Goal: Transaction & Acquisition: Purchase product/service

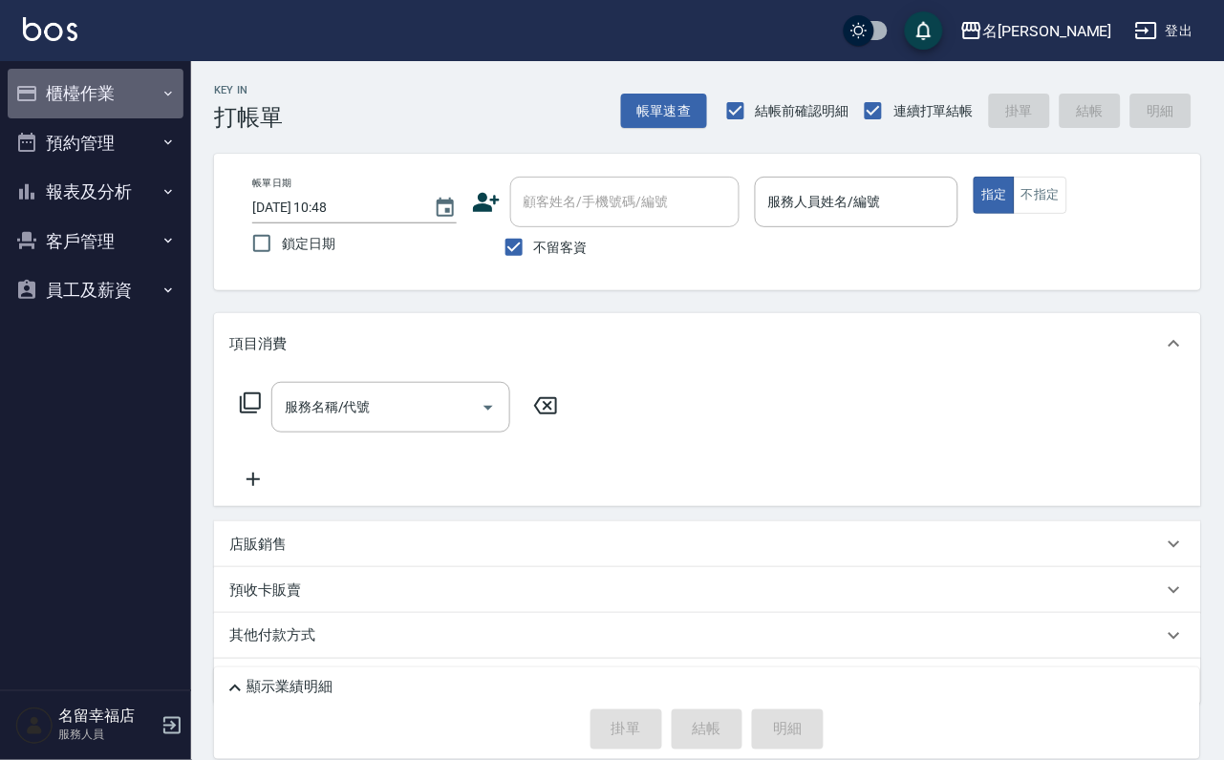
click at [89, 95] on button "櫃檯作業" at bounding box center [96, 94] width 176 height 50
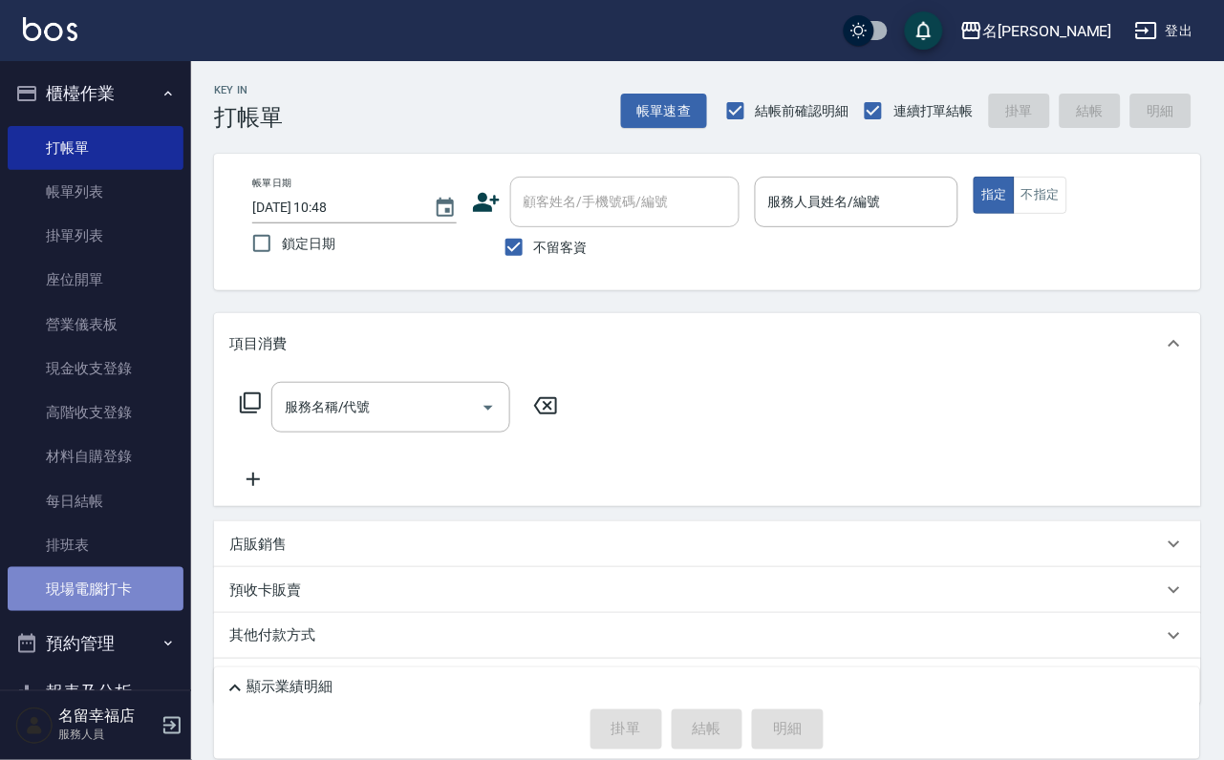
click at [123, 611] on link "現場電腦打卡" at bounding box center [96, 589] width 176 height 44
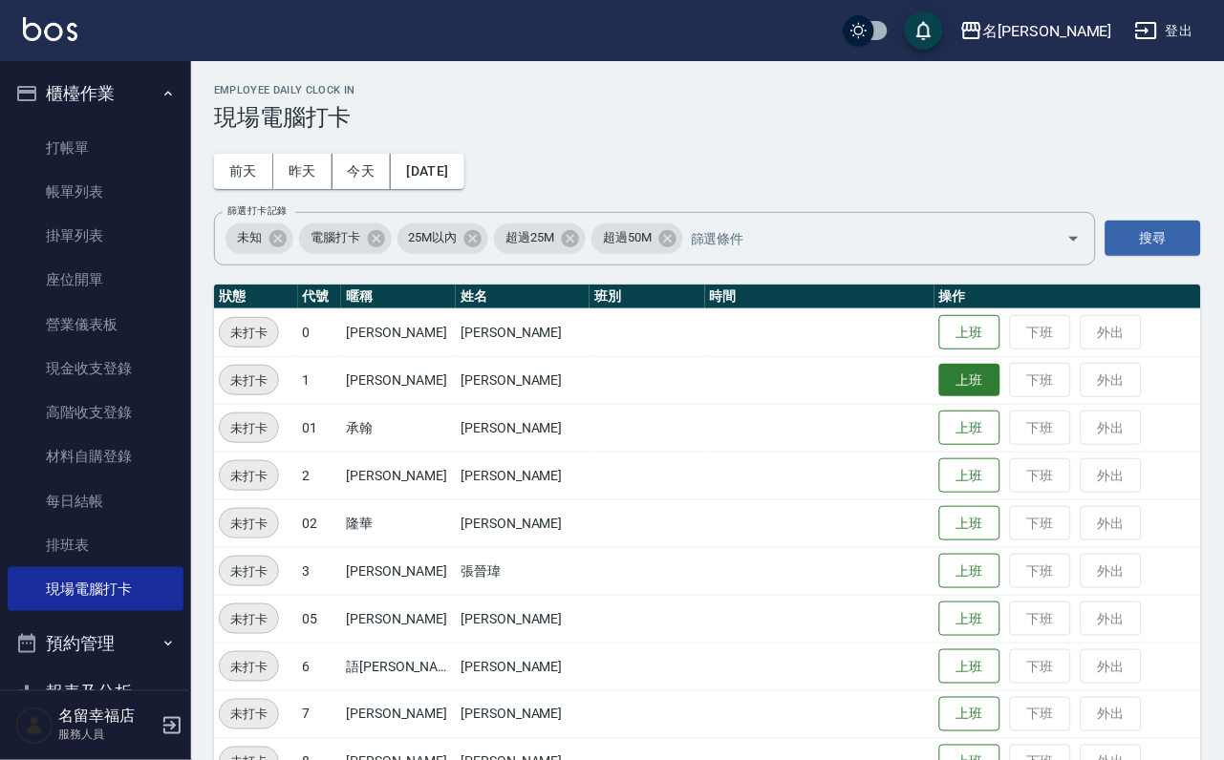
click at [951, 382] on button "上班" at bounding box center [969, 380] width 61 height 33
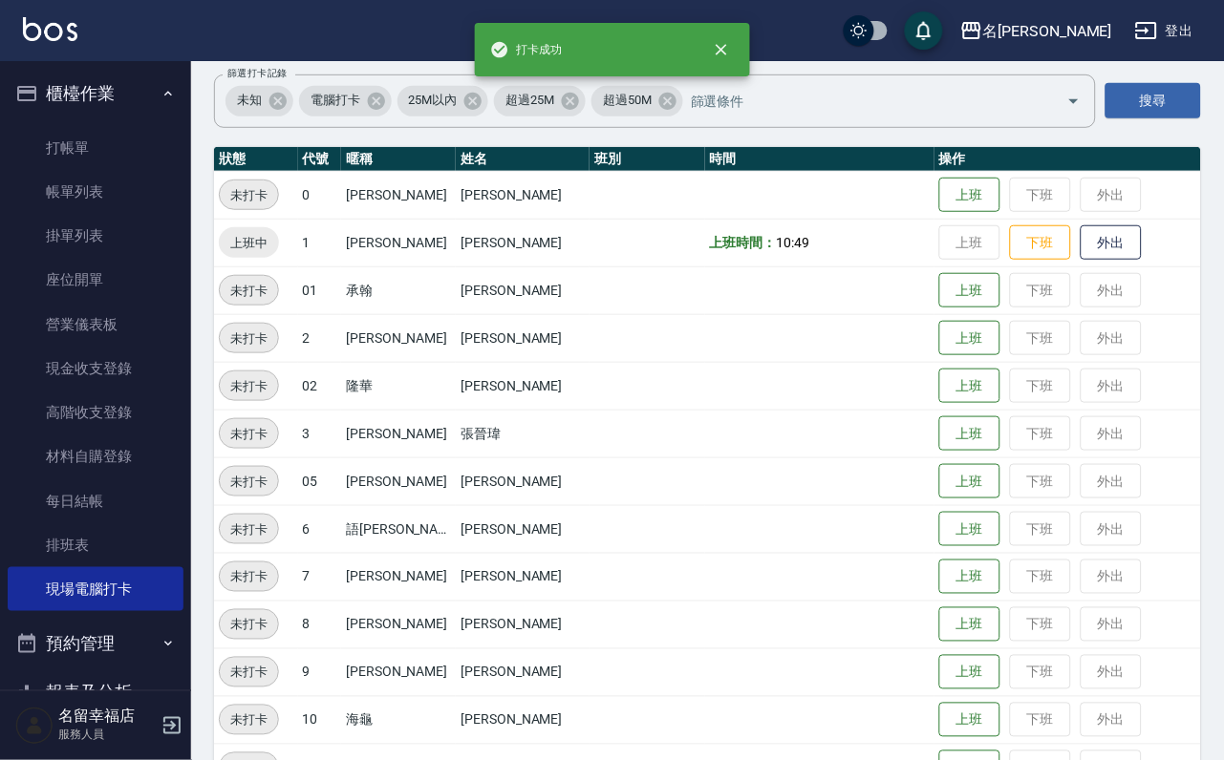
scroll to position [143, 0]
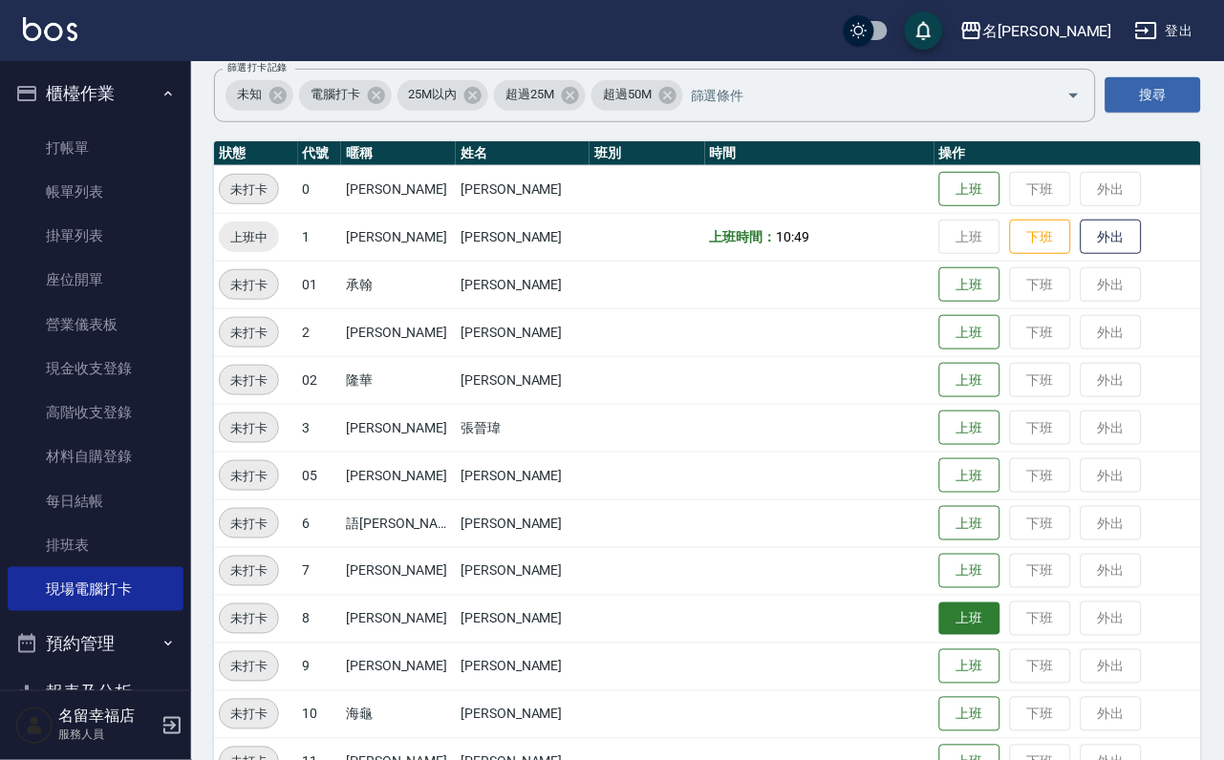
click at [939, 608] on button "上班" at bounding box center [969, 619] width 61 height 33
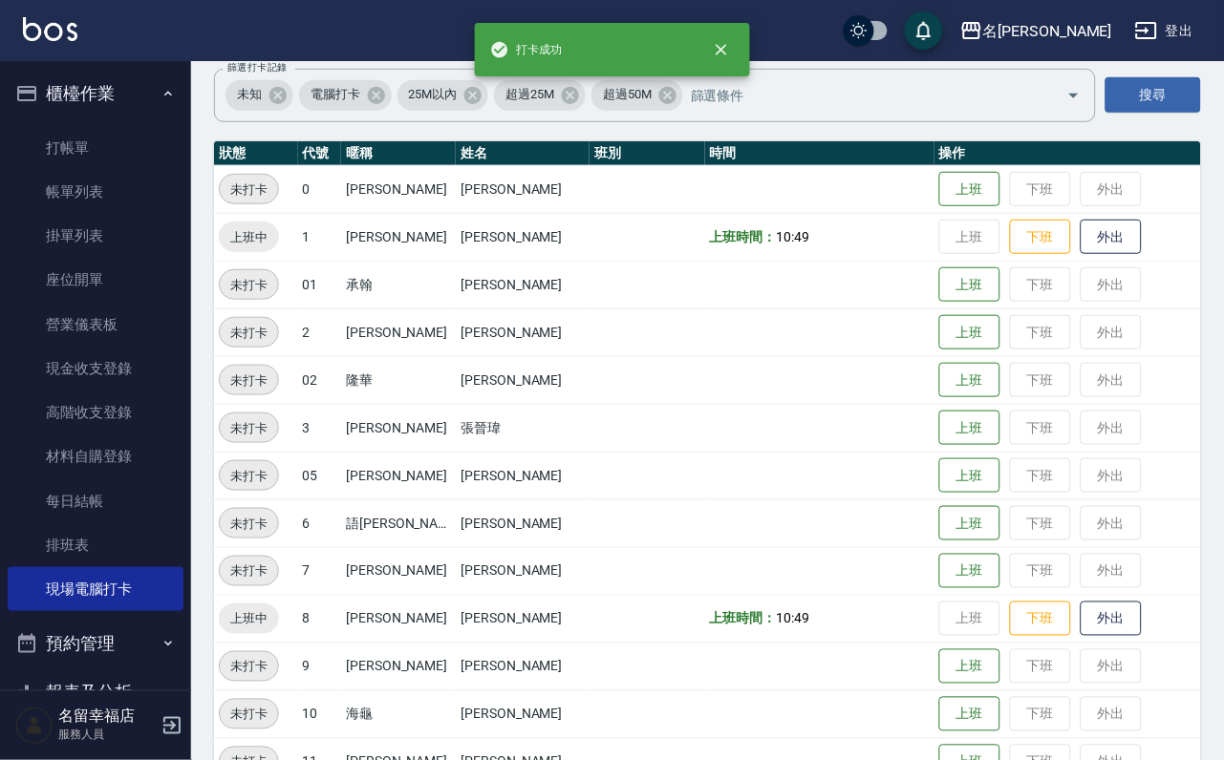
scroll to position [573, 0]
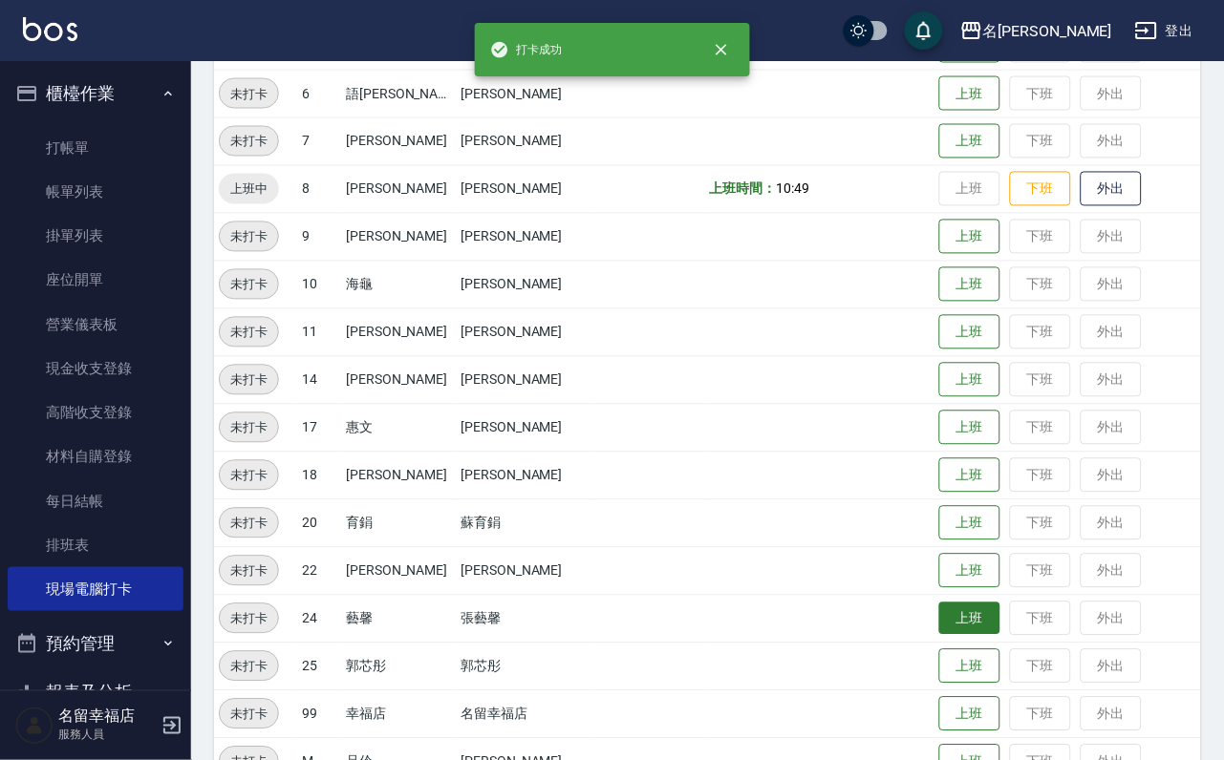
click at [939, 607] on button "上班" at bounding box center [969, 619] width 61 height 33
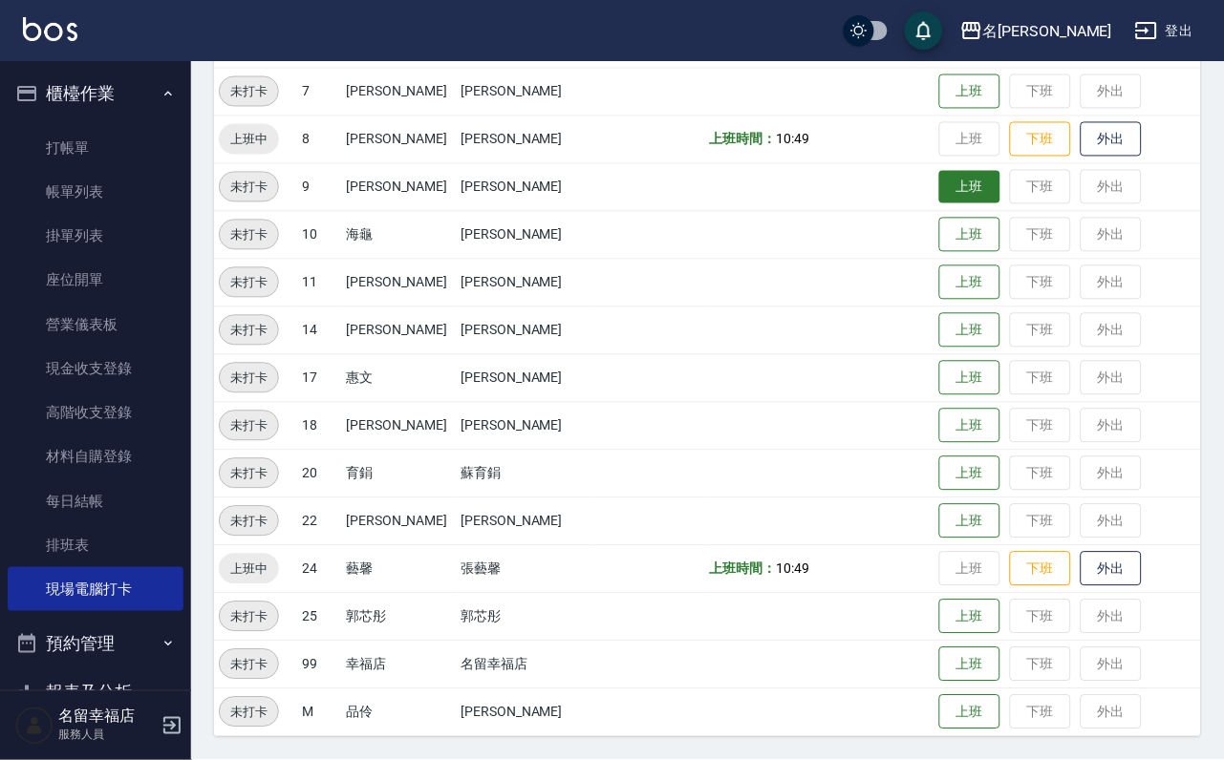
scroll to position [482, 0]
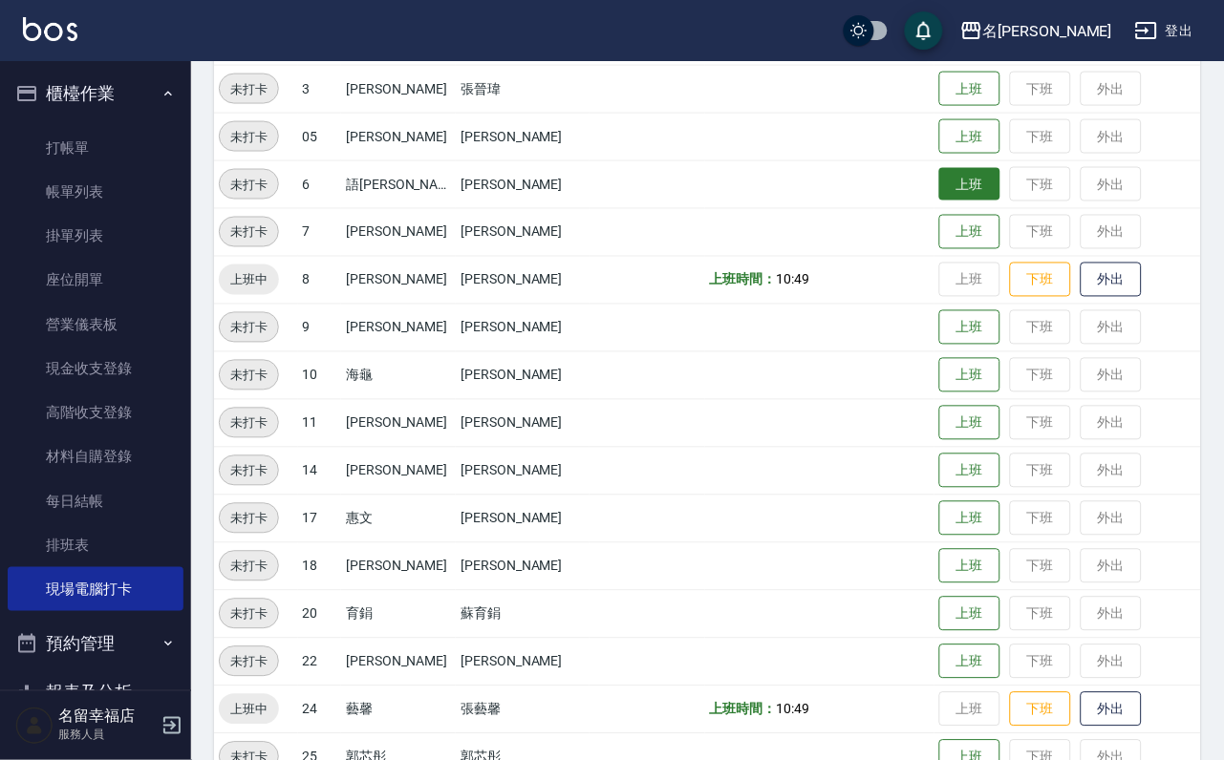
click at [965, 182] on button "上班" at bounding box center [969, 184] width 61 height 33
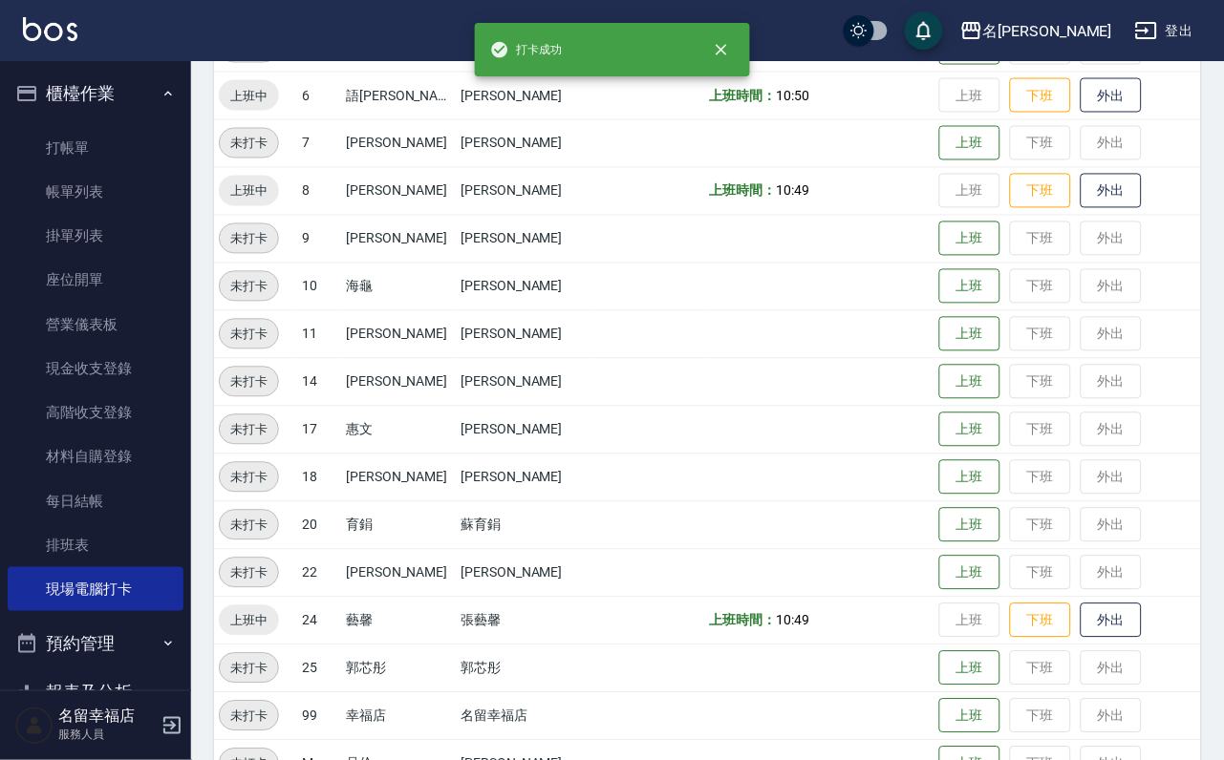
scroll to position [626, 0]
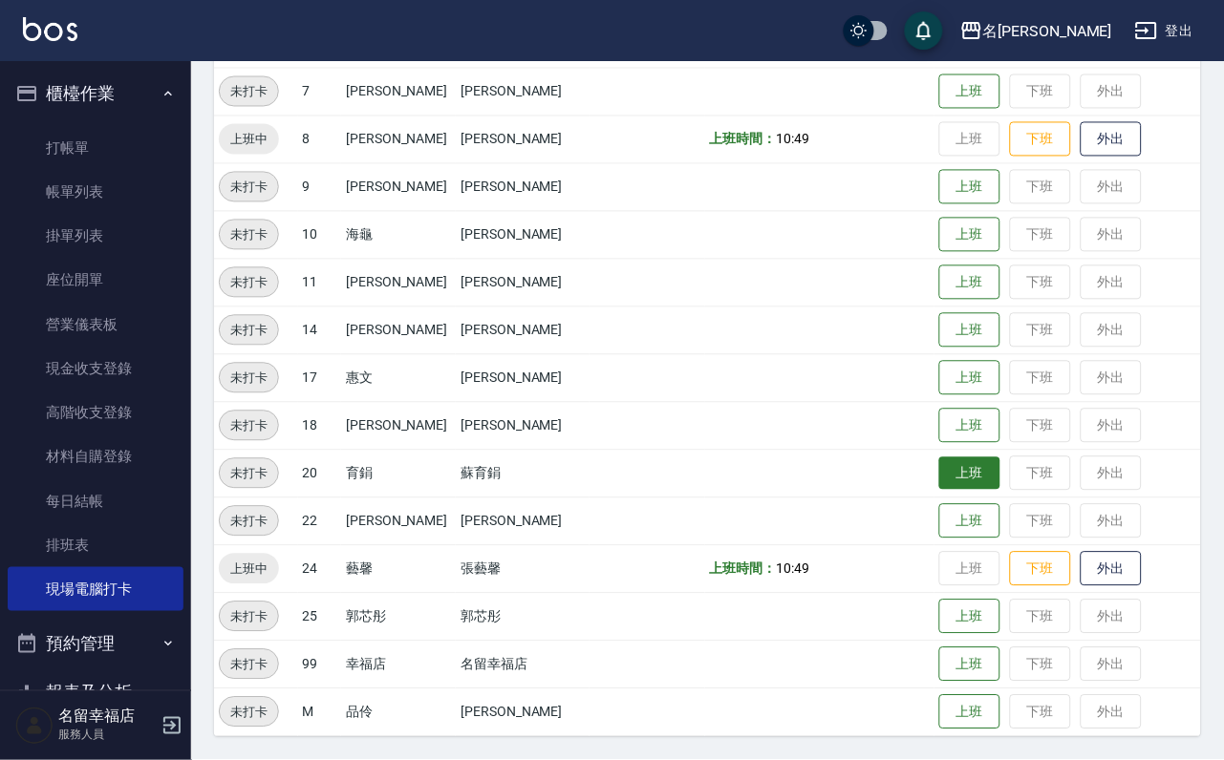
click at [952, 481] on button "上班" at bounding box center [969, 474] width 61 height 33
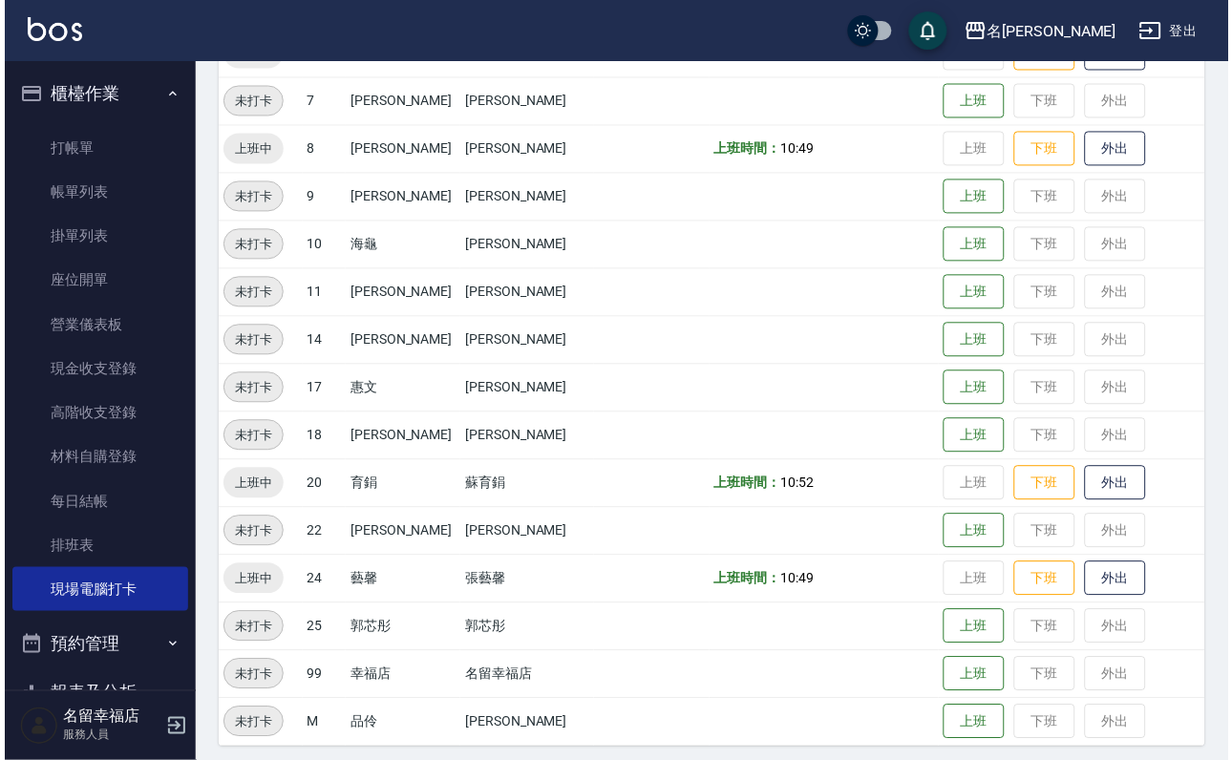
scroll to position [0, 0]
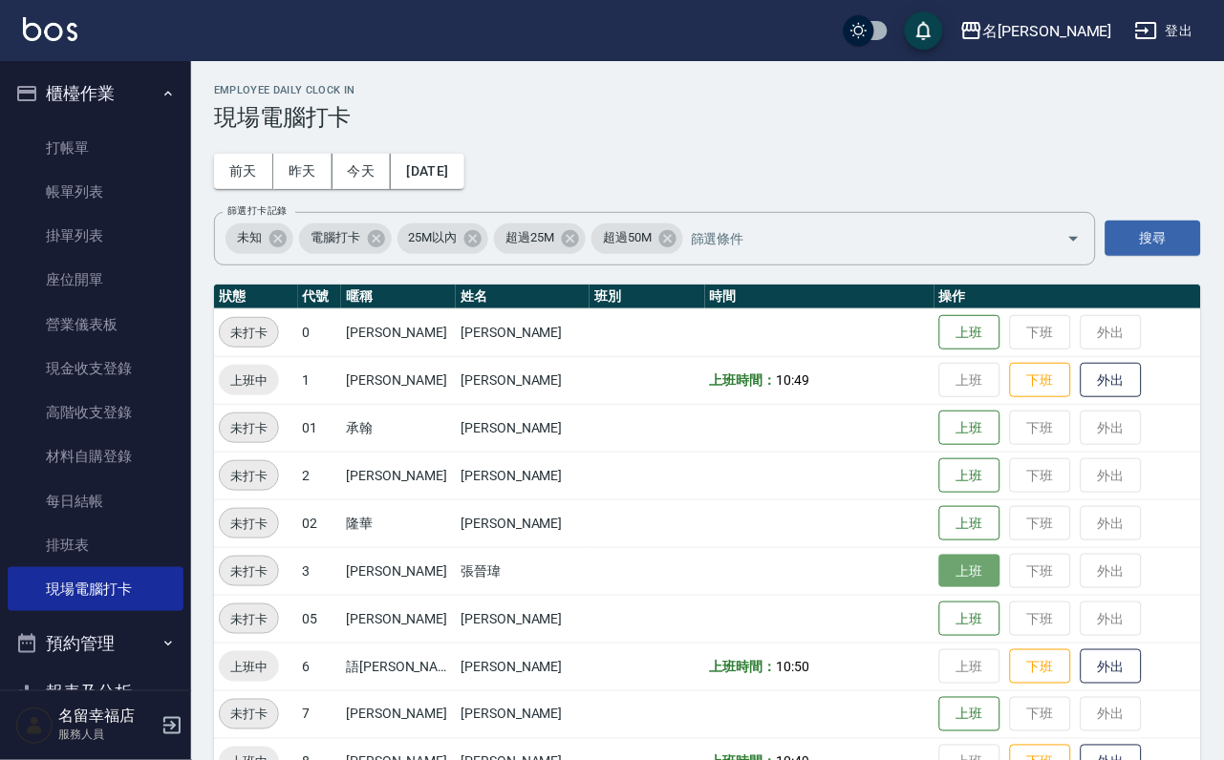
click at [939, 575] on button "上班" at bounding box center [969, 571] width 61 height 33
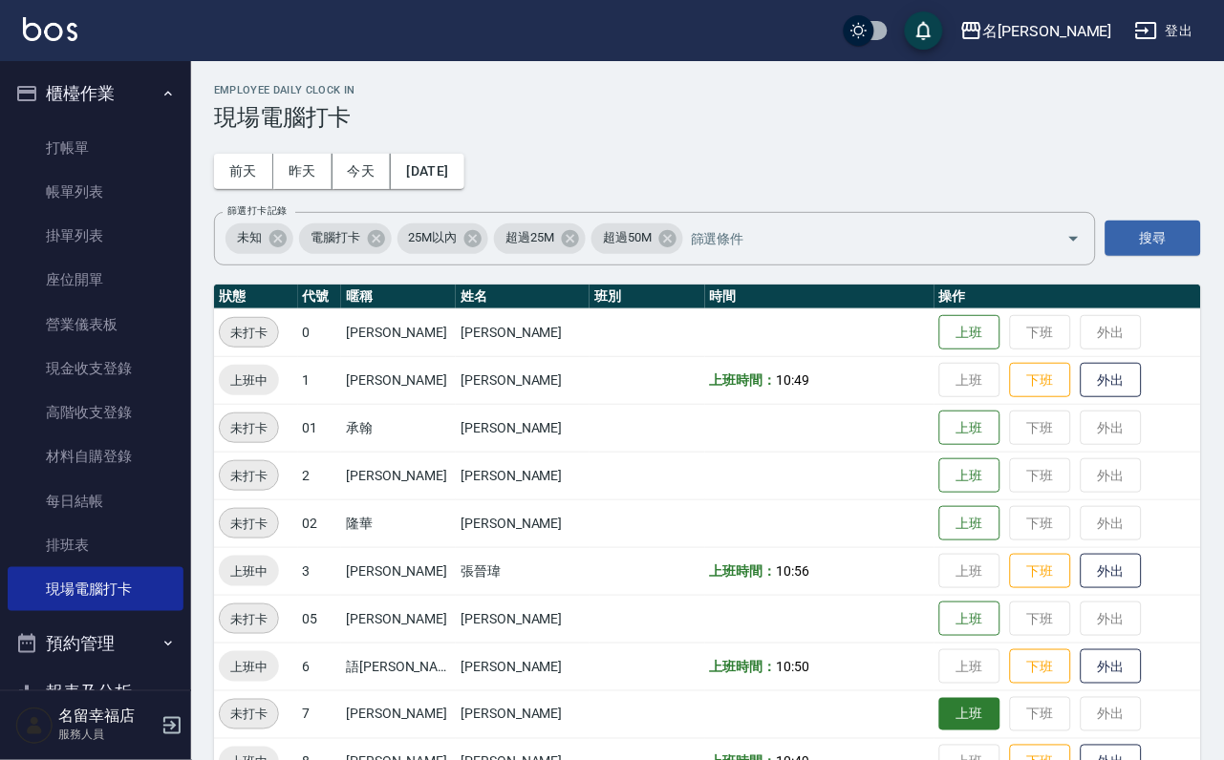
click at [939, 704] on button "上班" at bounding box center [969, 714] width 61 height 33
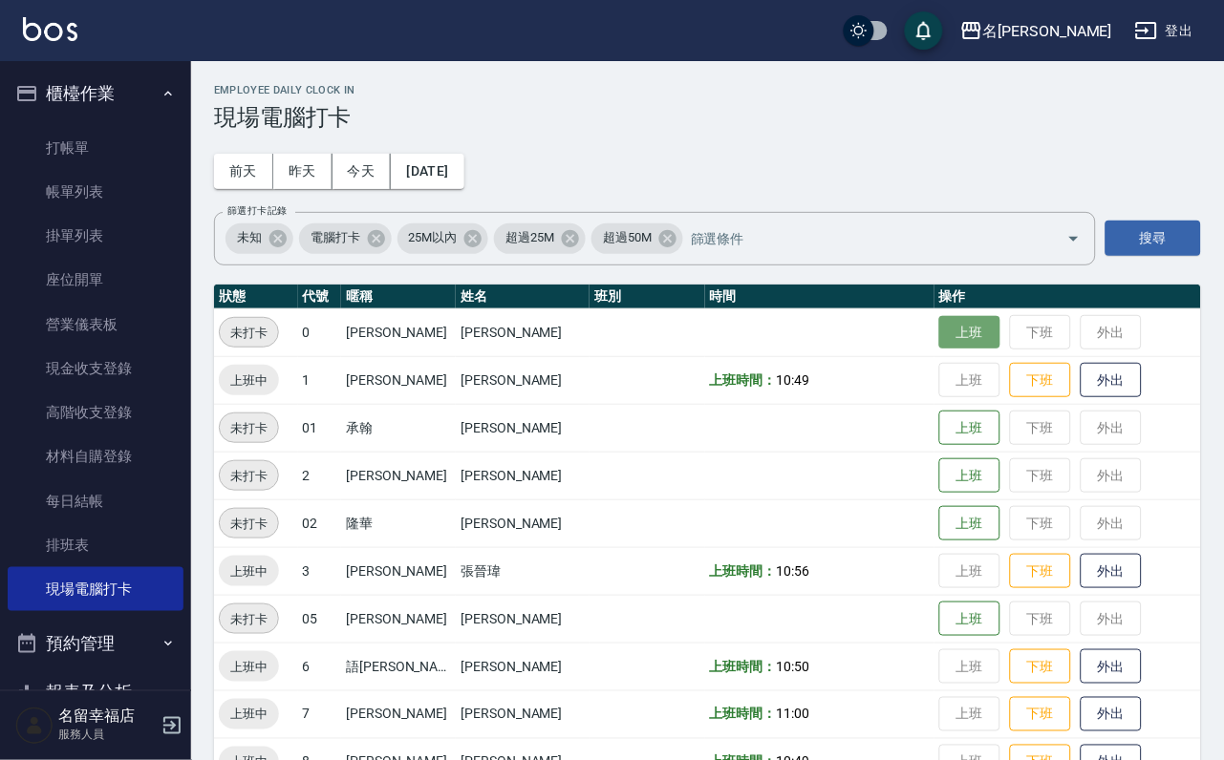
click at [939, 331] on button "上班" at bounding box center [969, 332] width 61 height 33
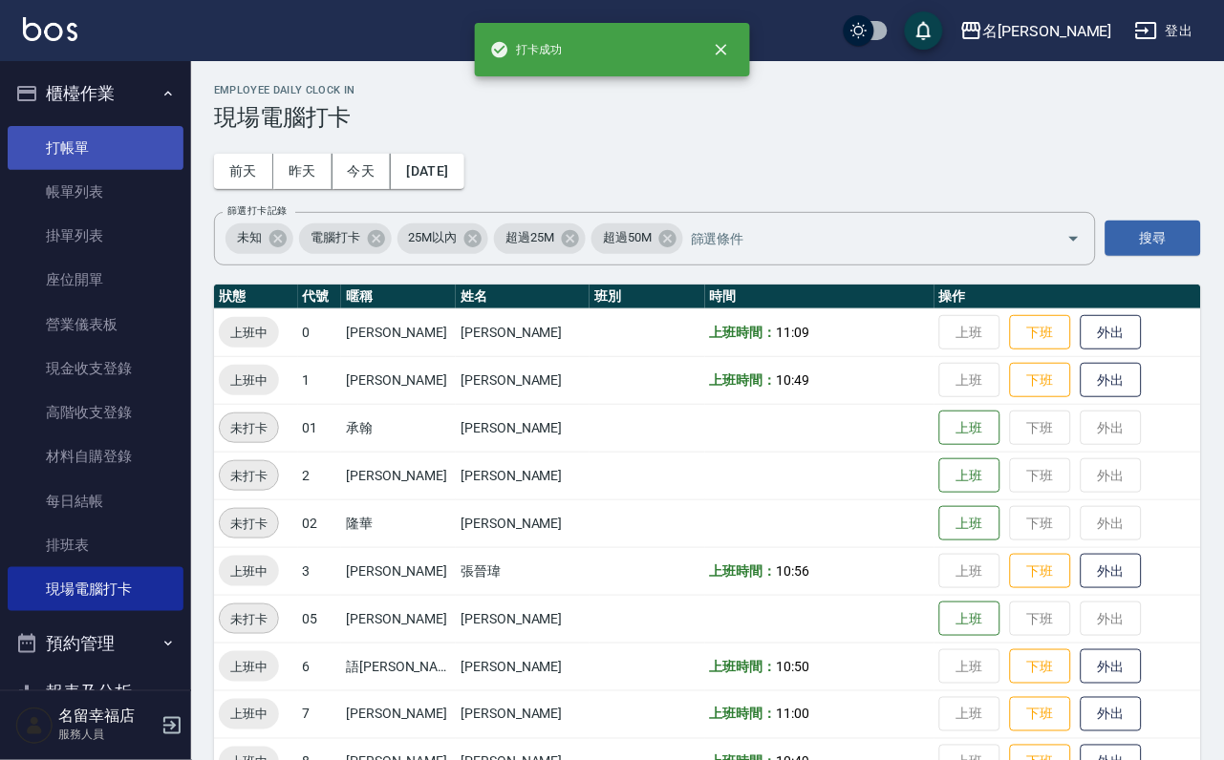
click at [73, 145] on link "打帳單" at bounding box center [96, 148] width 176 height 44
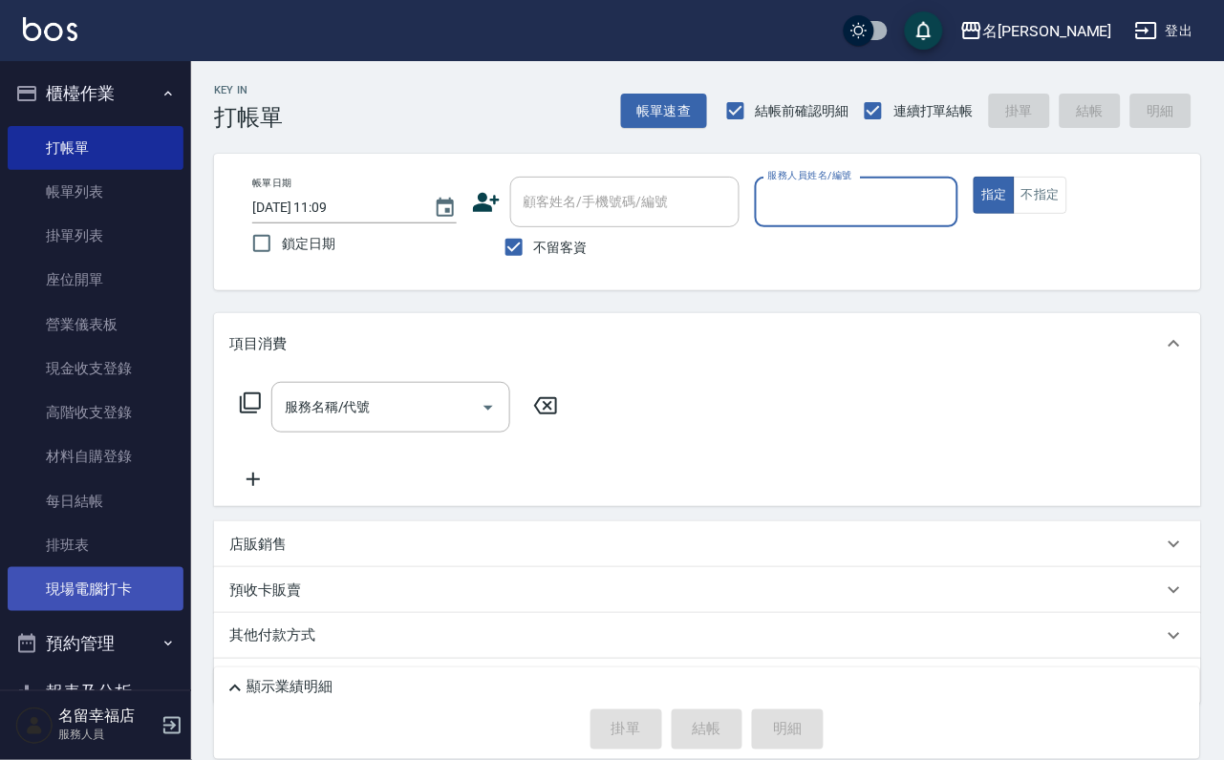
click at [118, 611] on link "現場電腦打卡" at bounding box center [96, 589] width 176 height 44
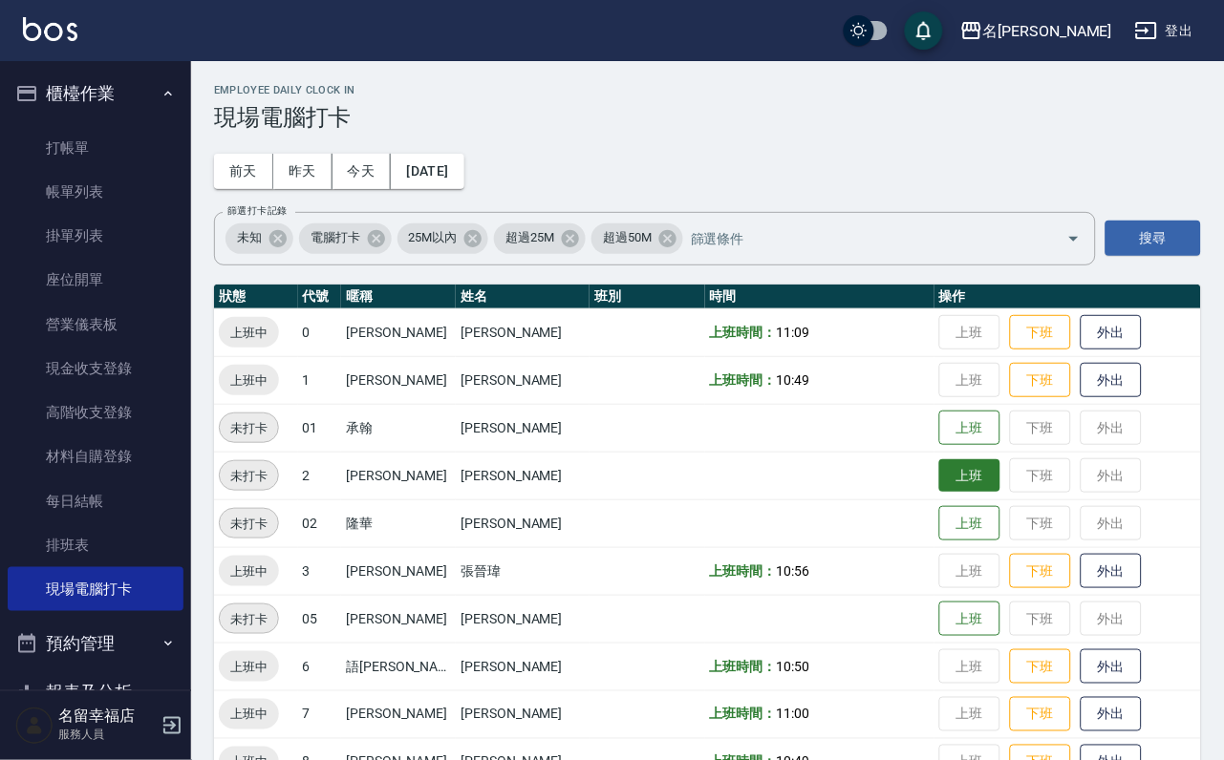
click at [939, 484] on button "上班" at bounding box center [969, 475] width 61 height 33
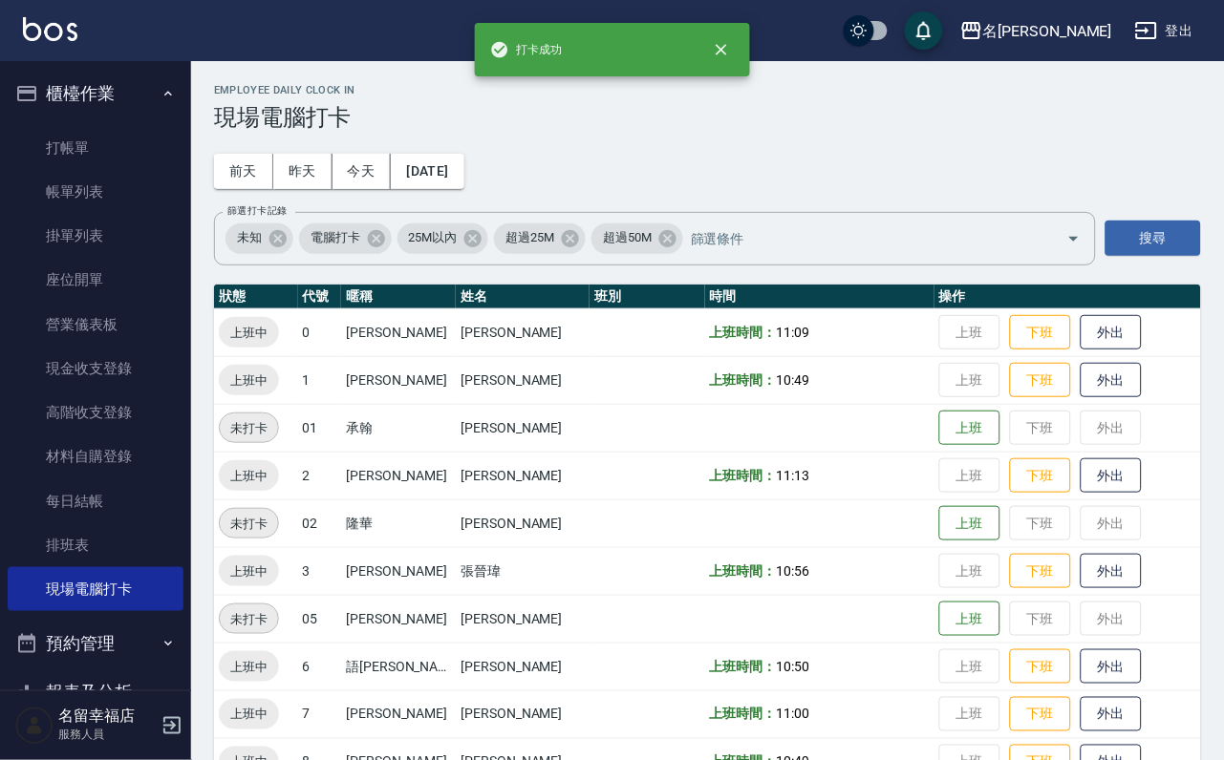
click at [64, 130] on ul "打帳單 帳單列表 掛單列表 座位開單 營業儀表板 現金收支登錄 高階收支登錄 材料自購登錄 每日結帳 排班表 現場電腦打卡" at bounding box center [96, 368] width 176 height 501
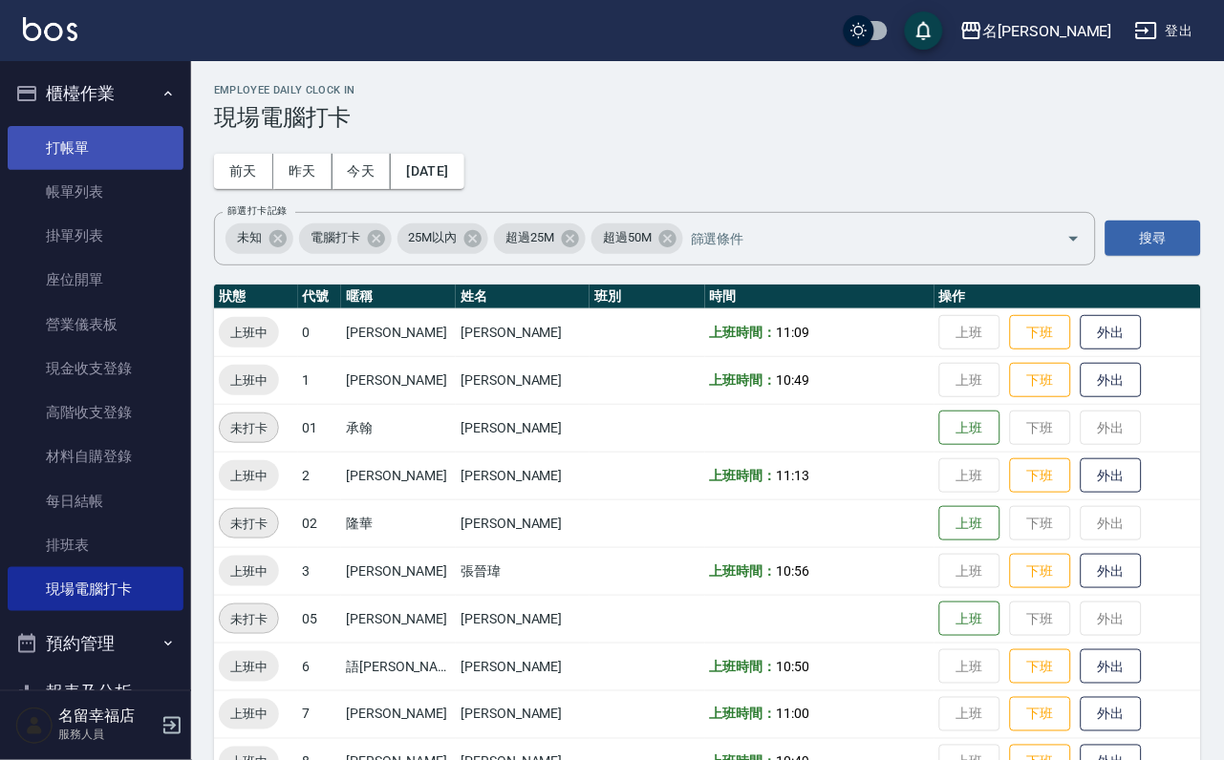
click at [68, 146] on link "打帳單" at bounding box center [96, 148] width 176 height 44
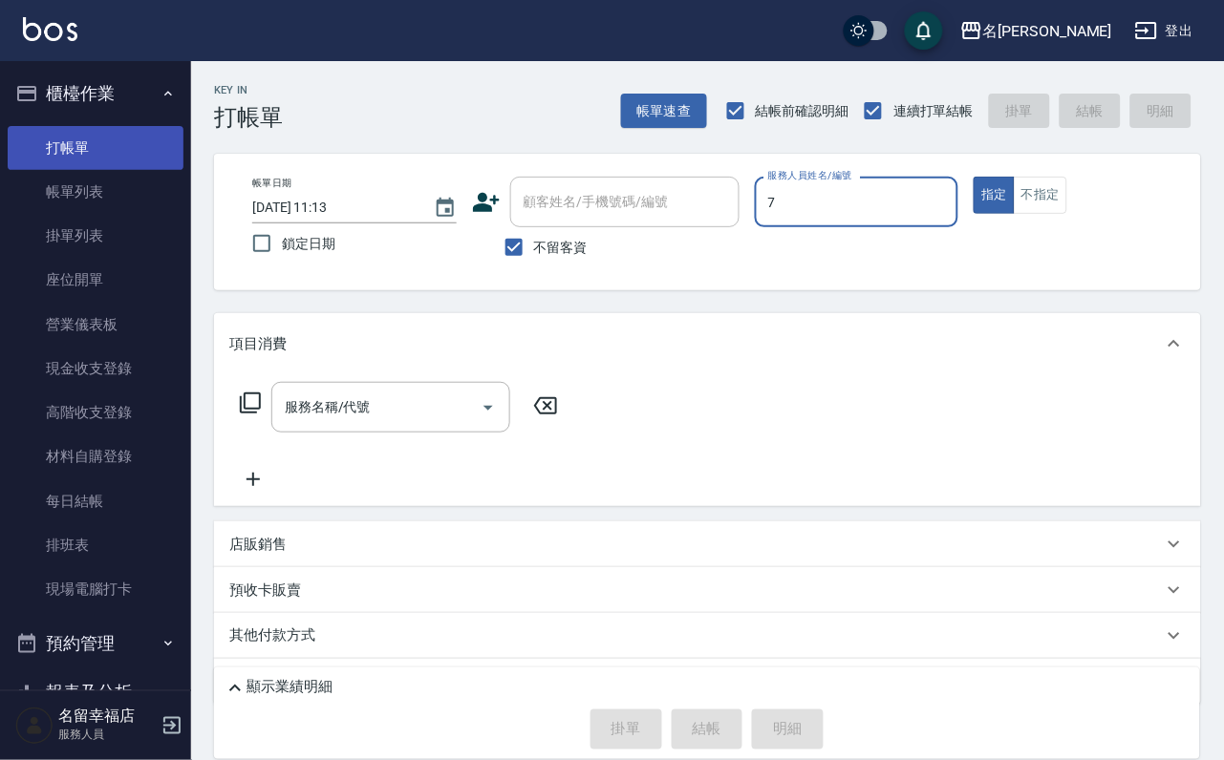
type input "[DEMOGRAPHIC_DATA]-7"
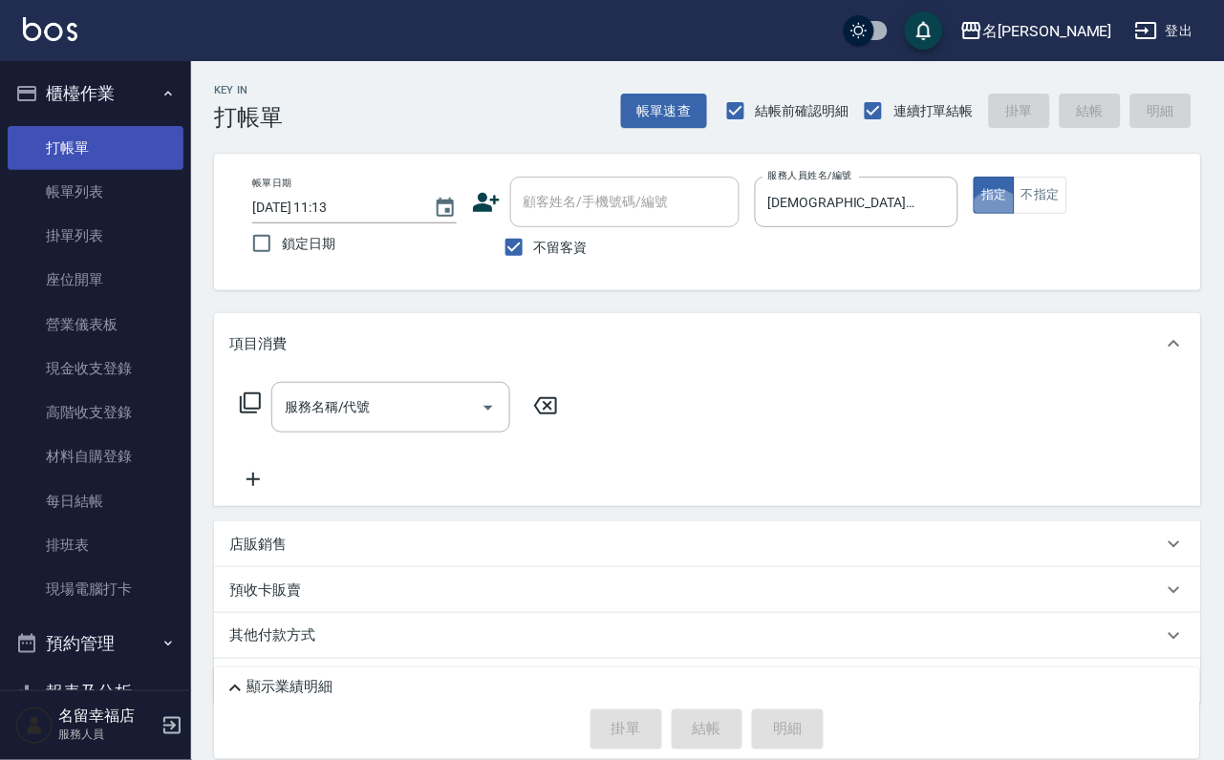
type button "true"
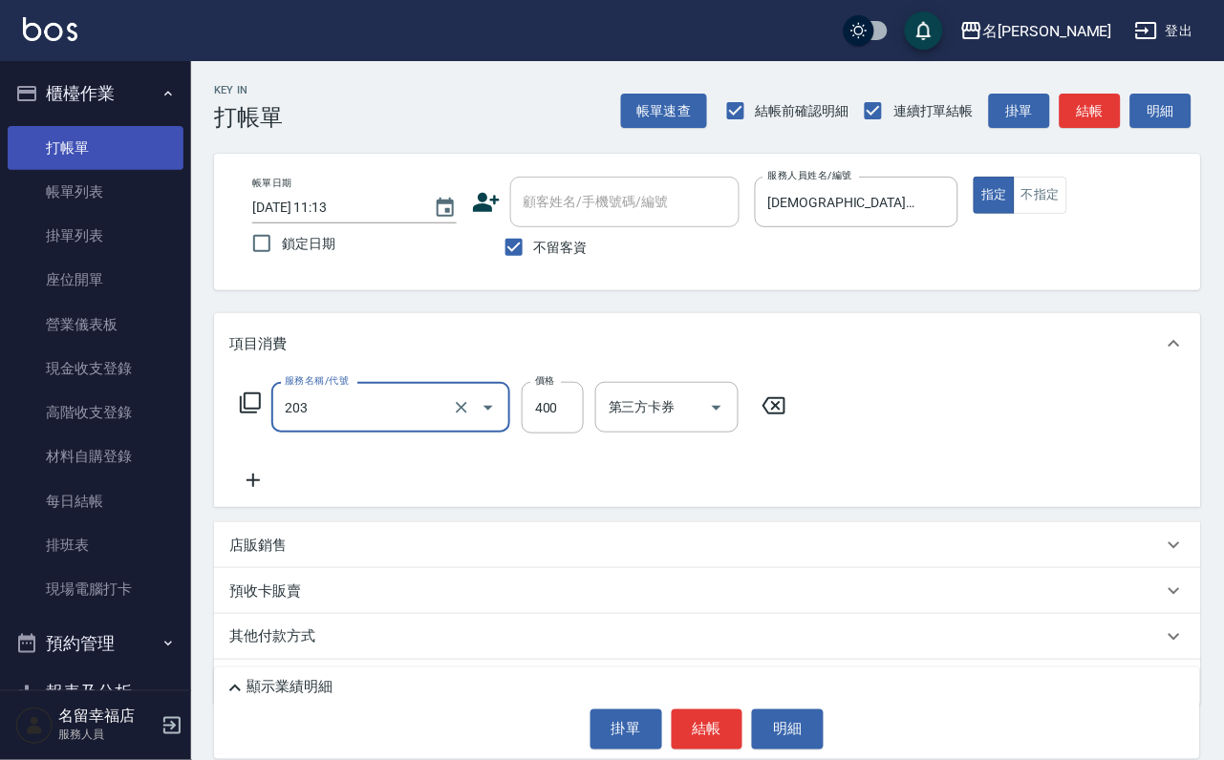
type input "指定單剪(203)"
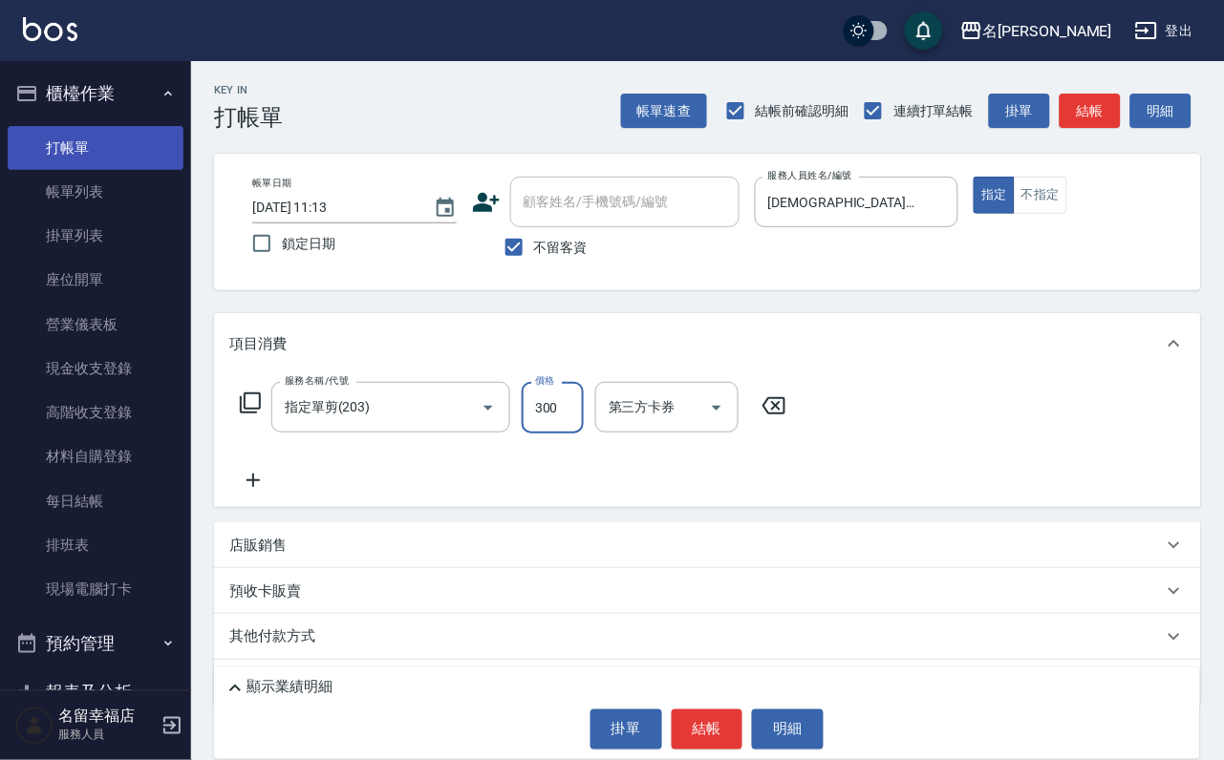
type input "300"
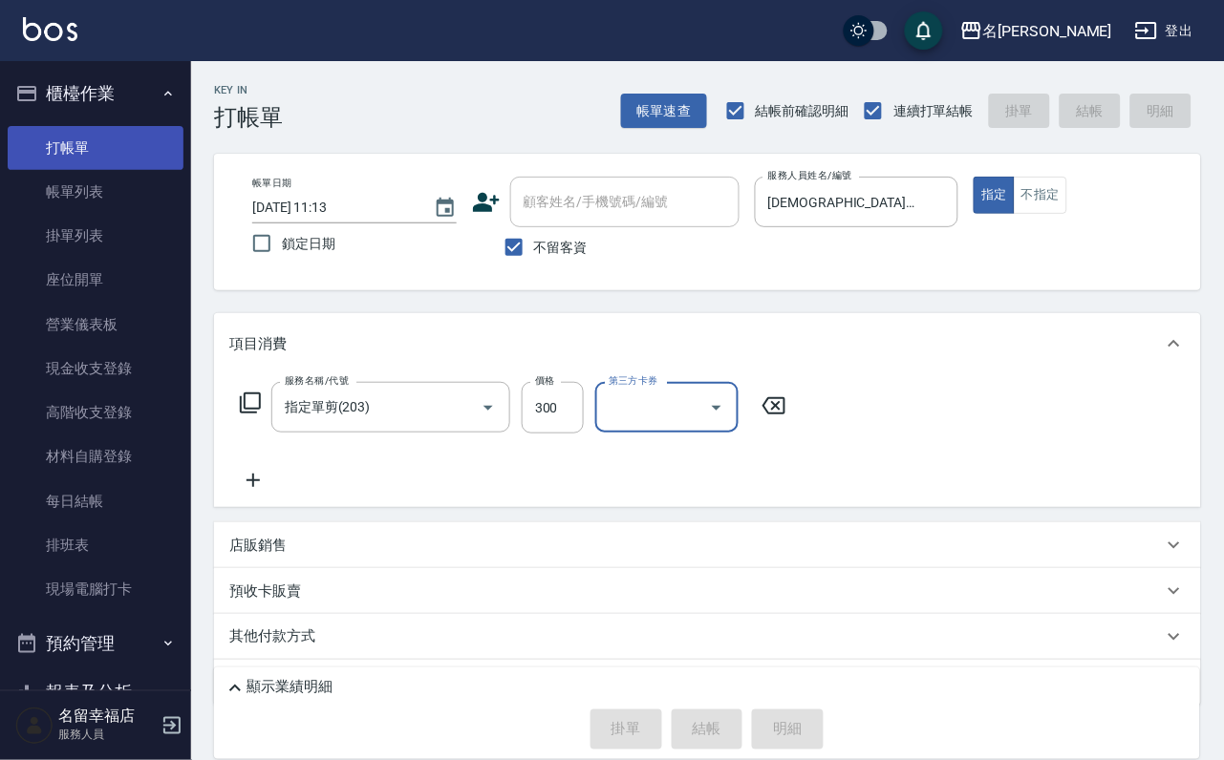
type input "[DATE] 11:30"
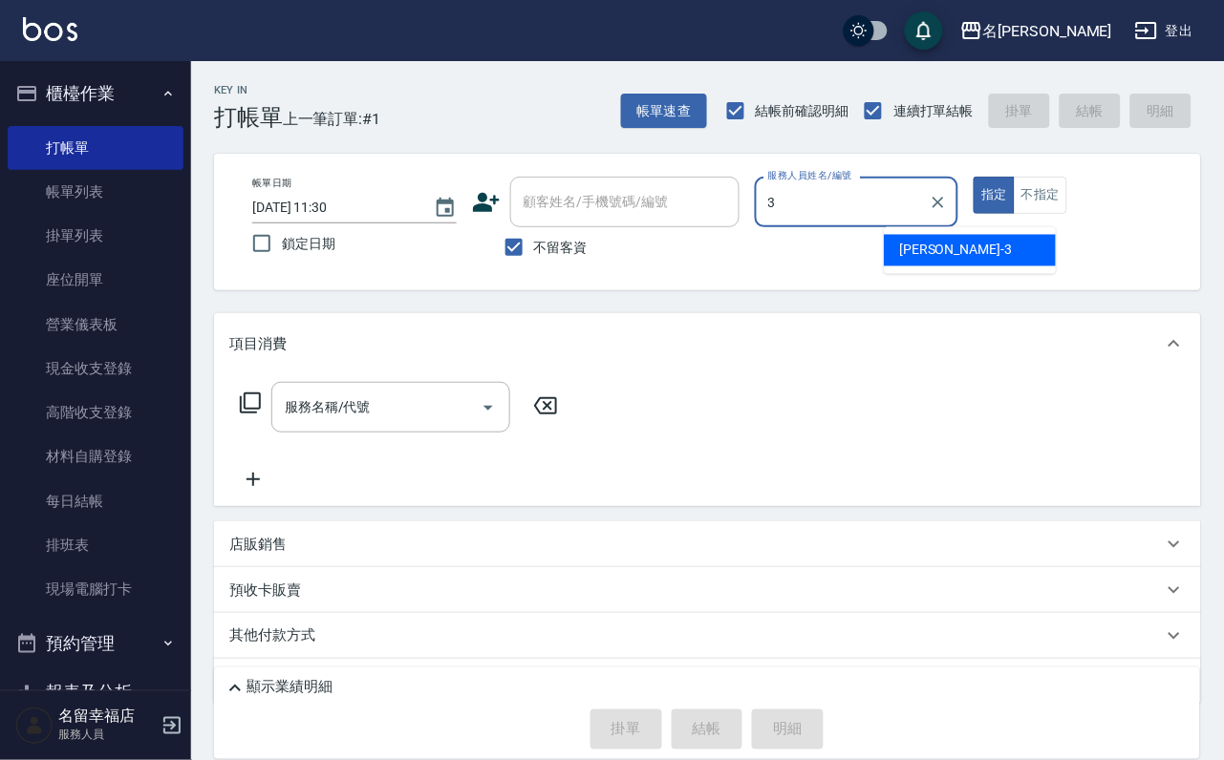
type input "[PERSON_NAME]-3"
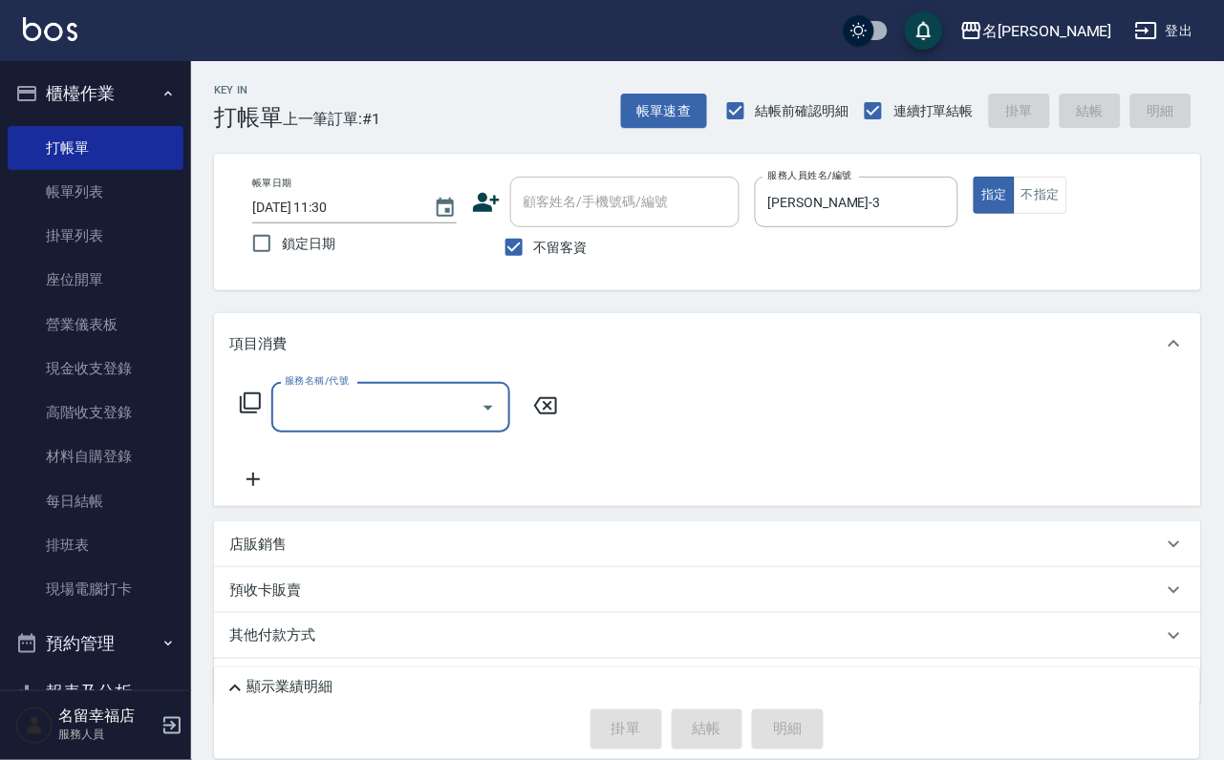
click at [247, 414] on icon at bounding box center [250, 403] width 21 height 21
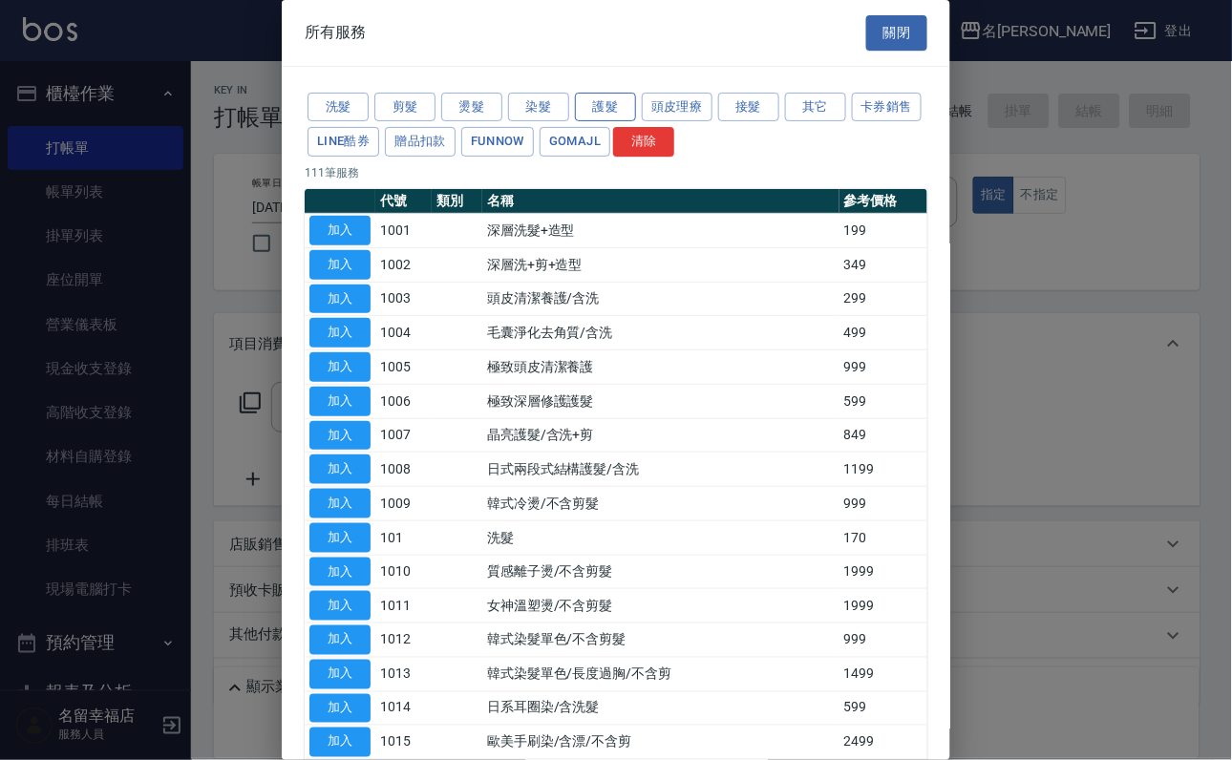
click at [585, 118] on button "護髮" at bounding box center [605, 108] width 61 height 30
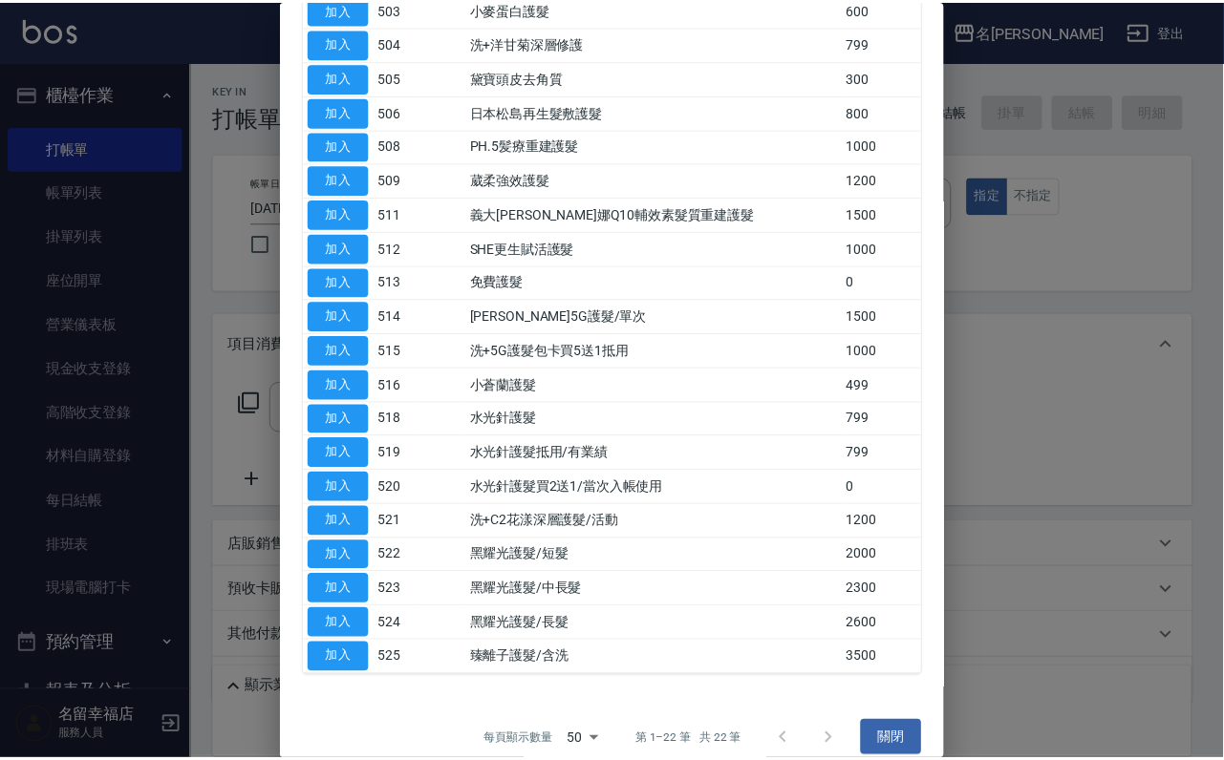
scroll to position [287, 0]
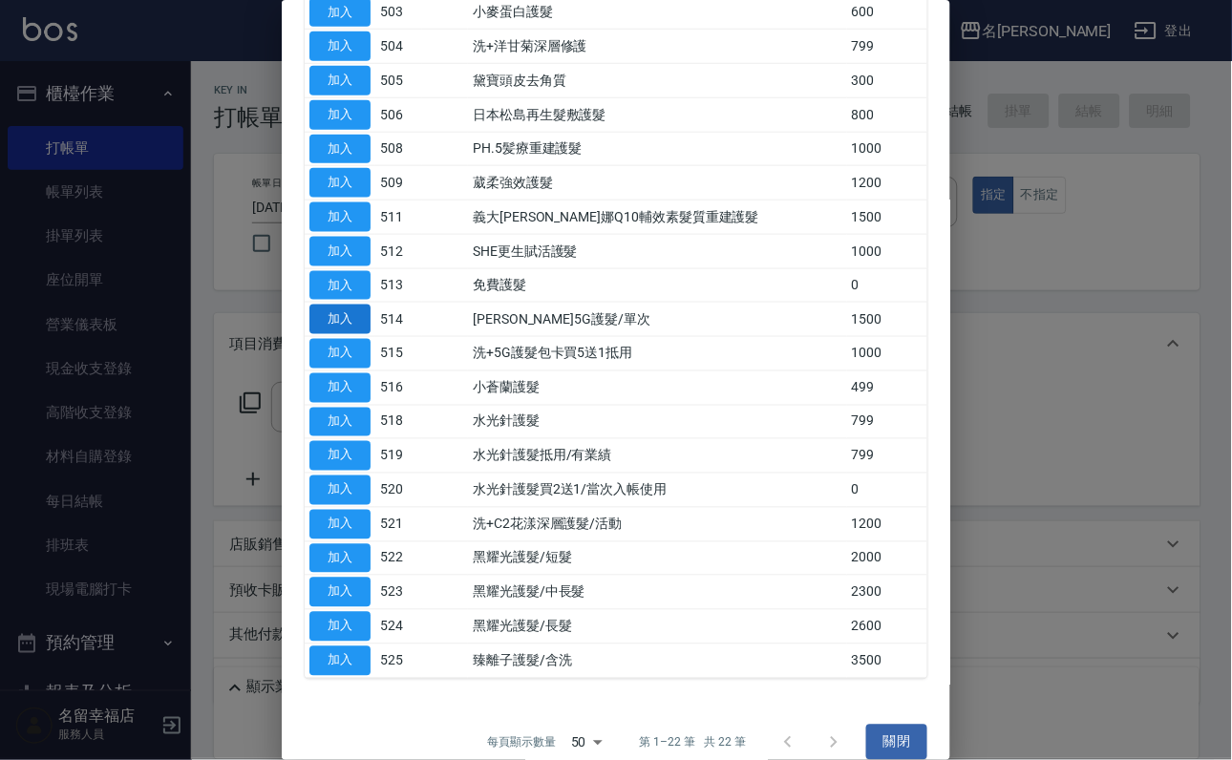
click at [352, 334] on button "加入" at bounding box center [339, 320] width 61 height 30
type input "[PERSON_NAME]5G護髮/單次(514)"
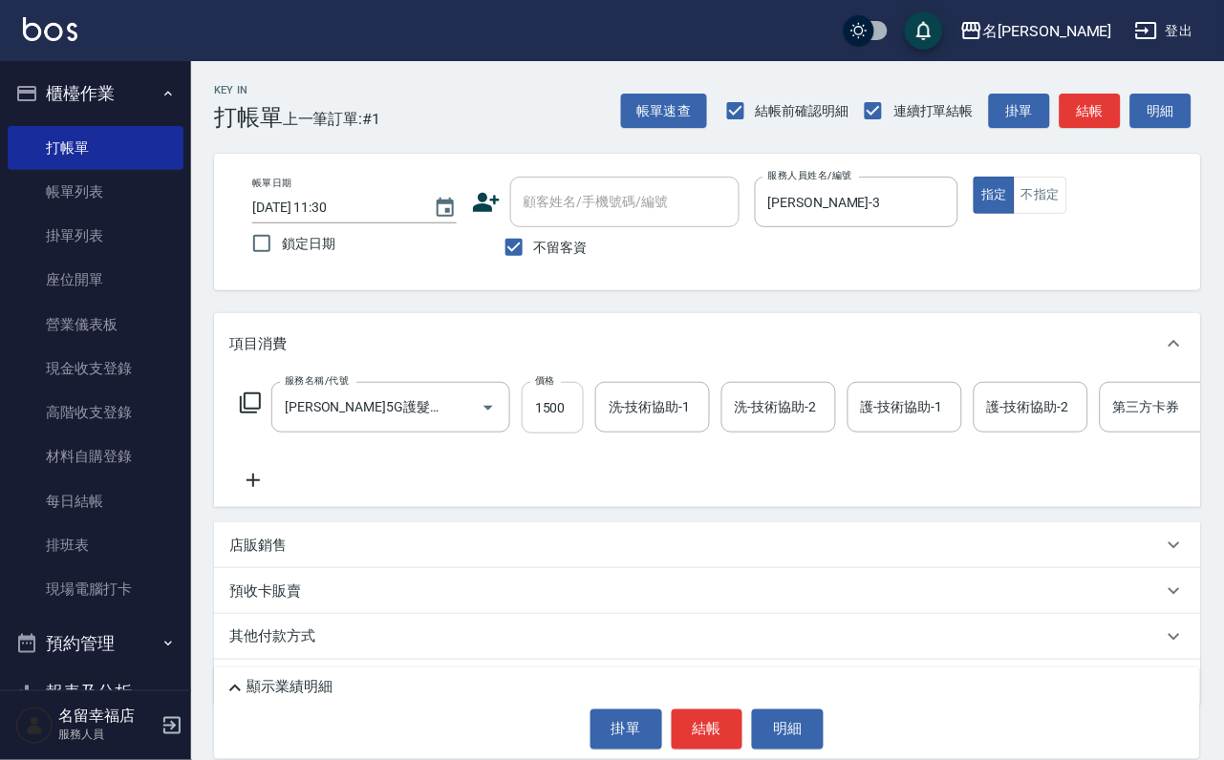
click at [572, 405] on input "1500" at bounding box center [553, 408] width 62 height 52
type input "999"
type input "[PERSON_NAME]-3"
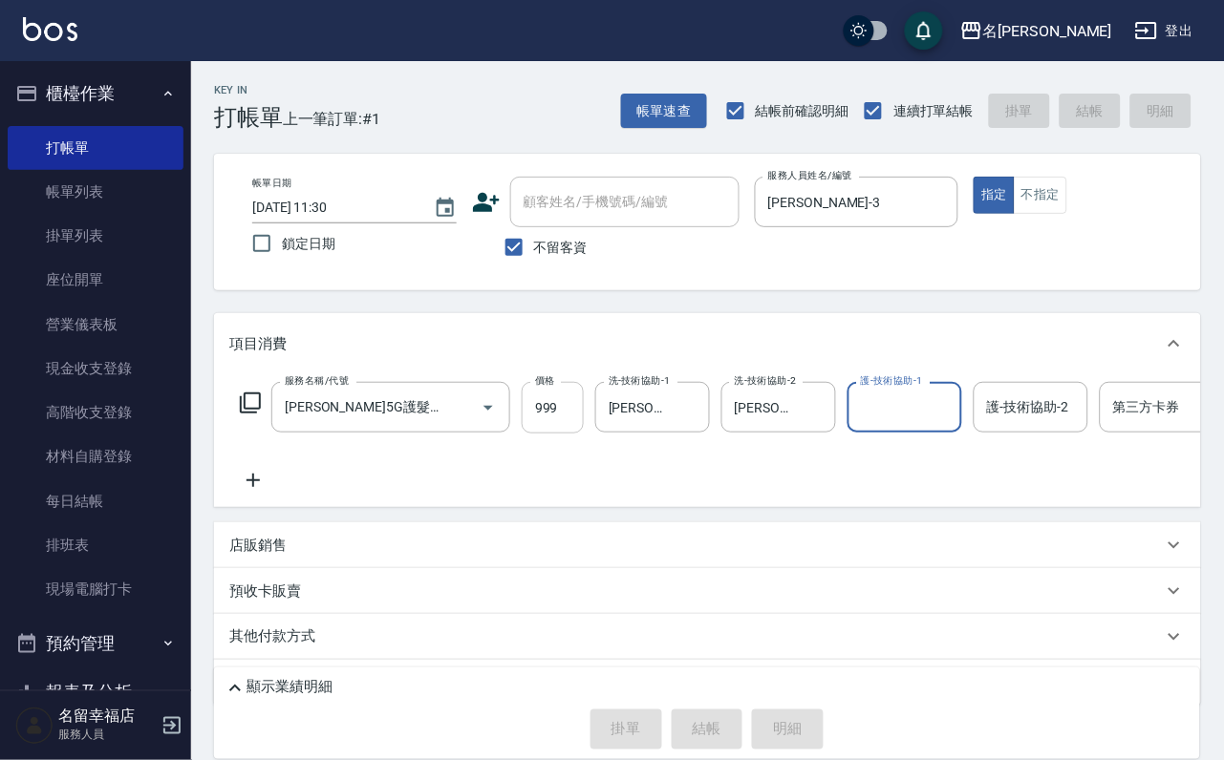
type input "[DATE] 11:57"
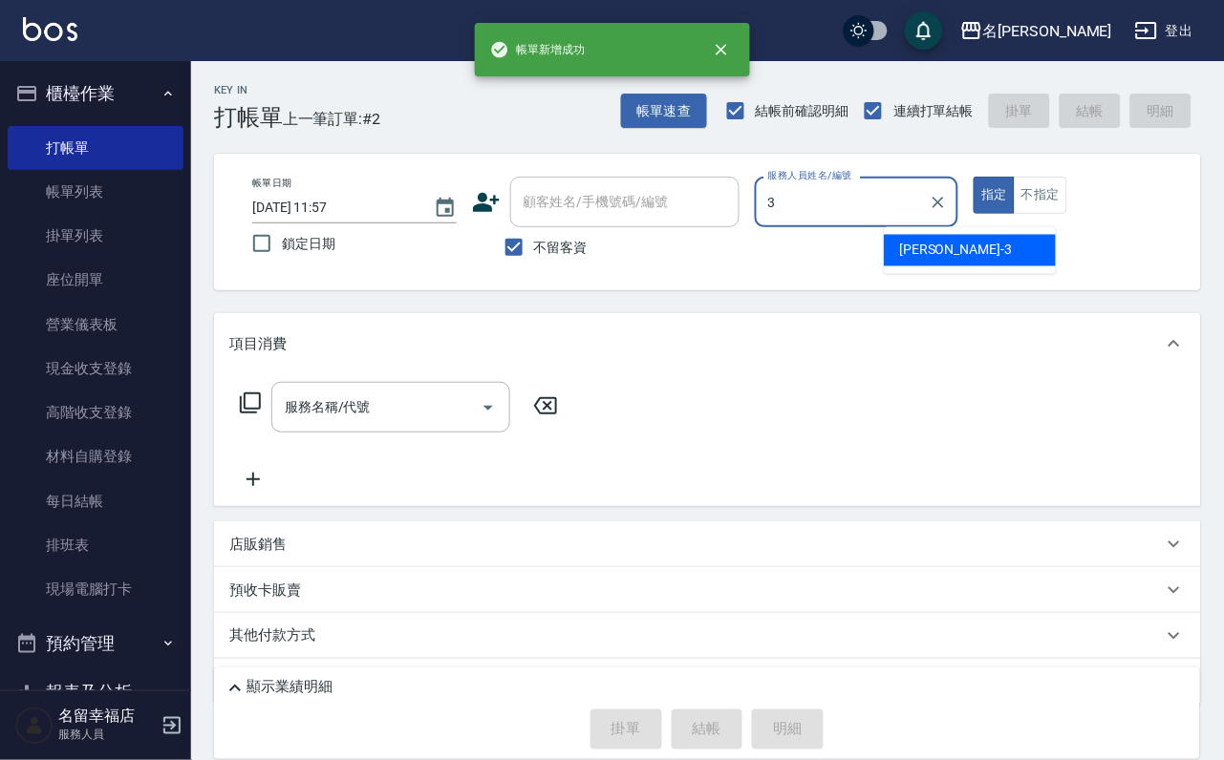
type input "[PERSON_NAME]-3"
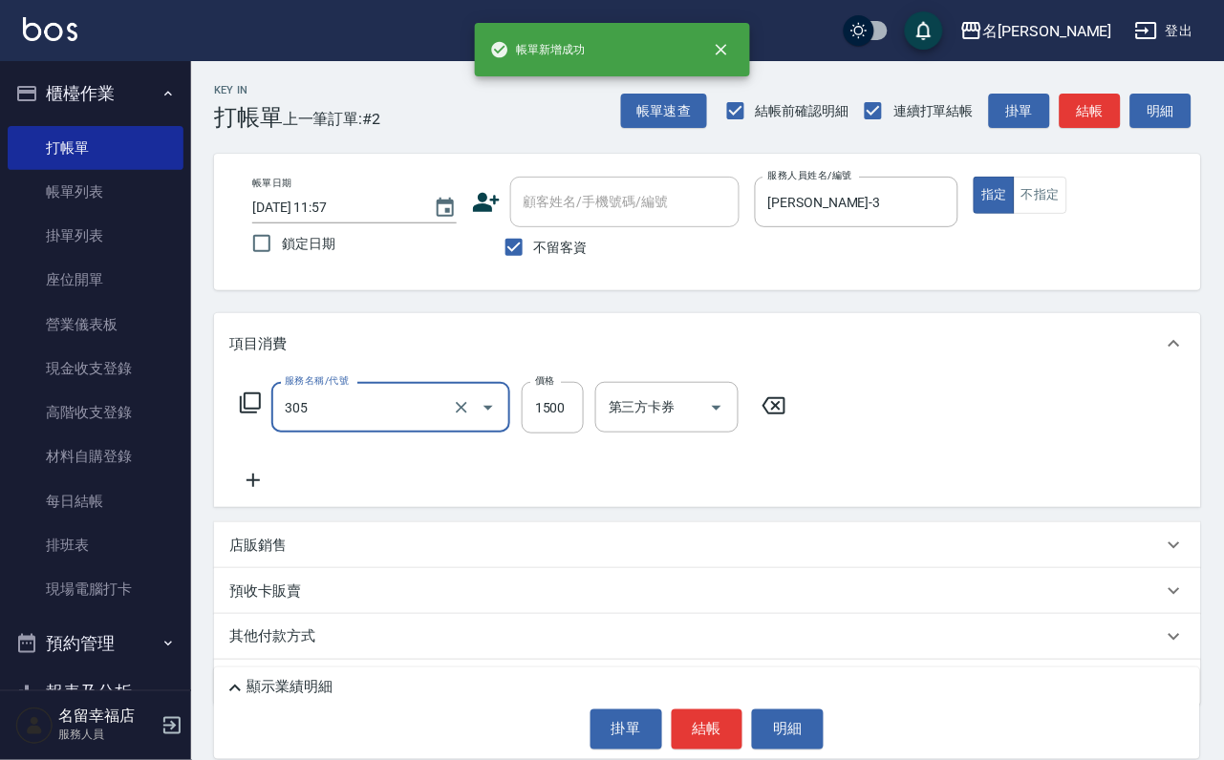
type input "設計燙髮1500(305)"
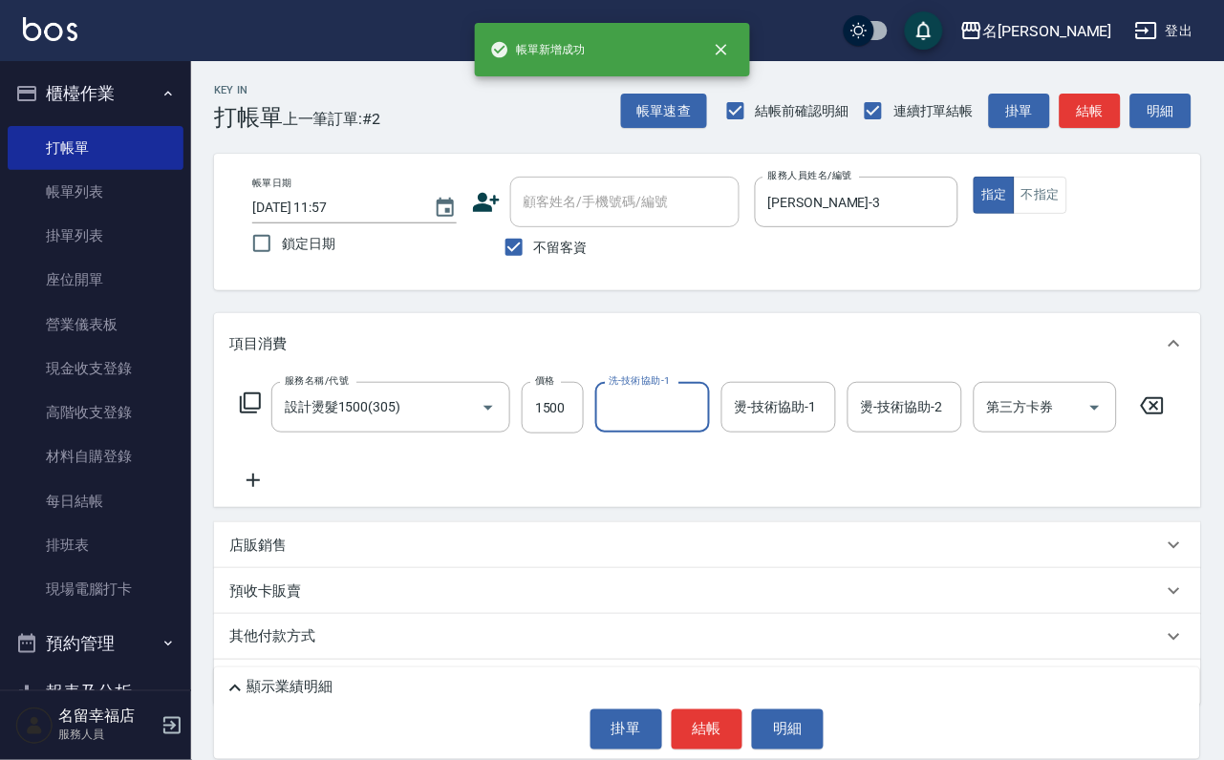
scroll to position [0, 0]
type input "[PERSON_NAME]-3"
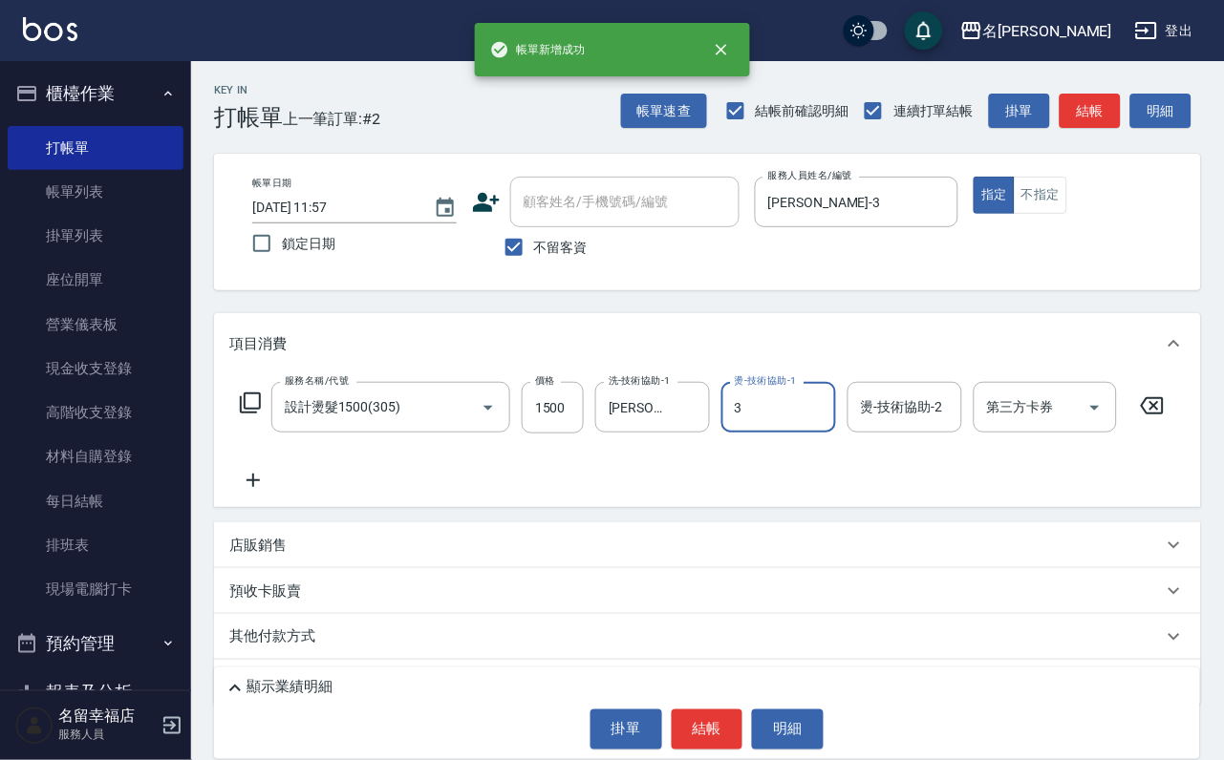
type input "[PERSON_NAME]-3"
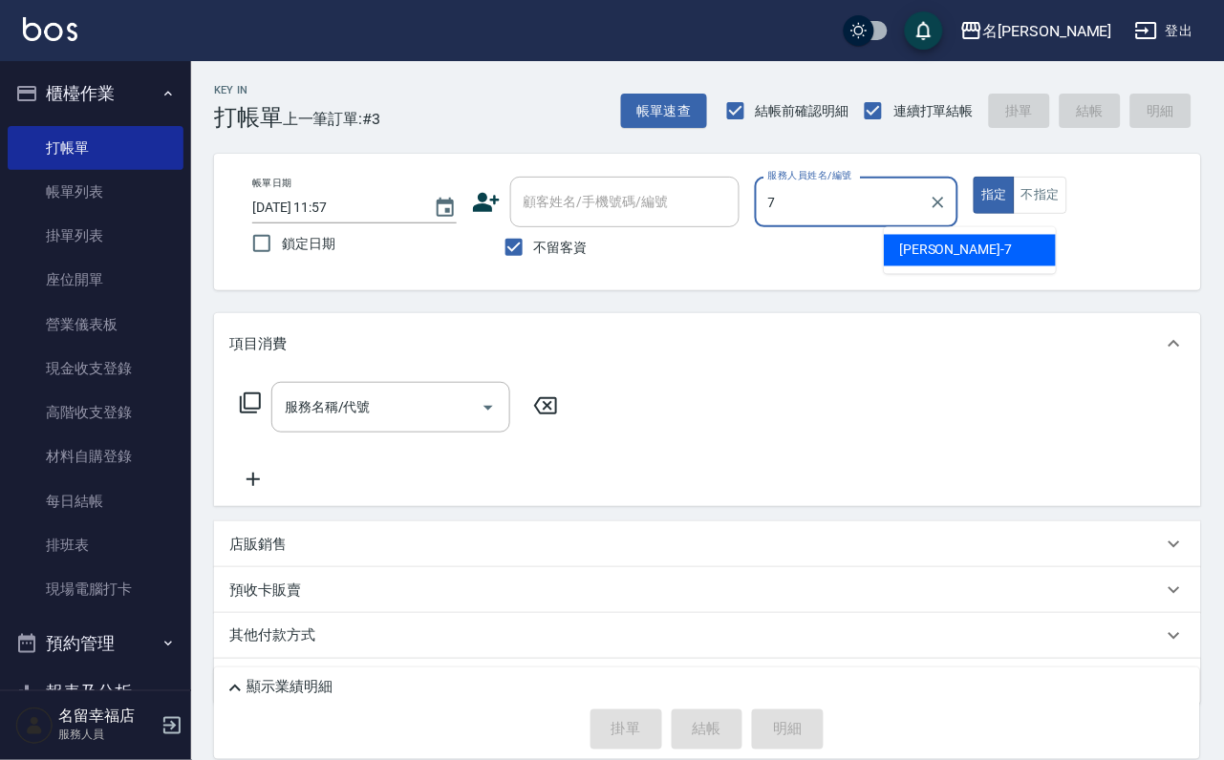
type input "[DEMOGRAPHIC_DATA]-7"
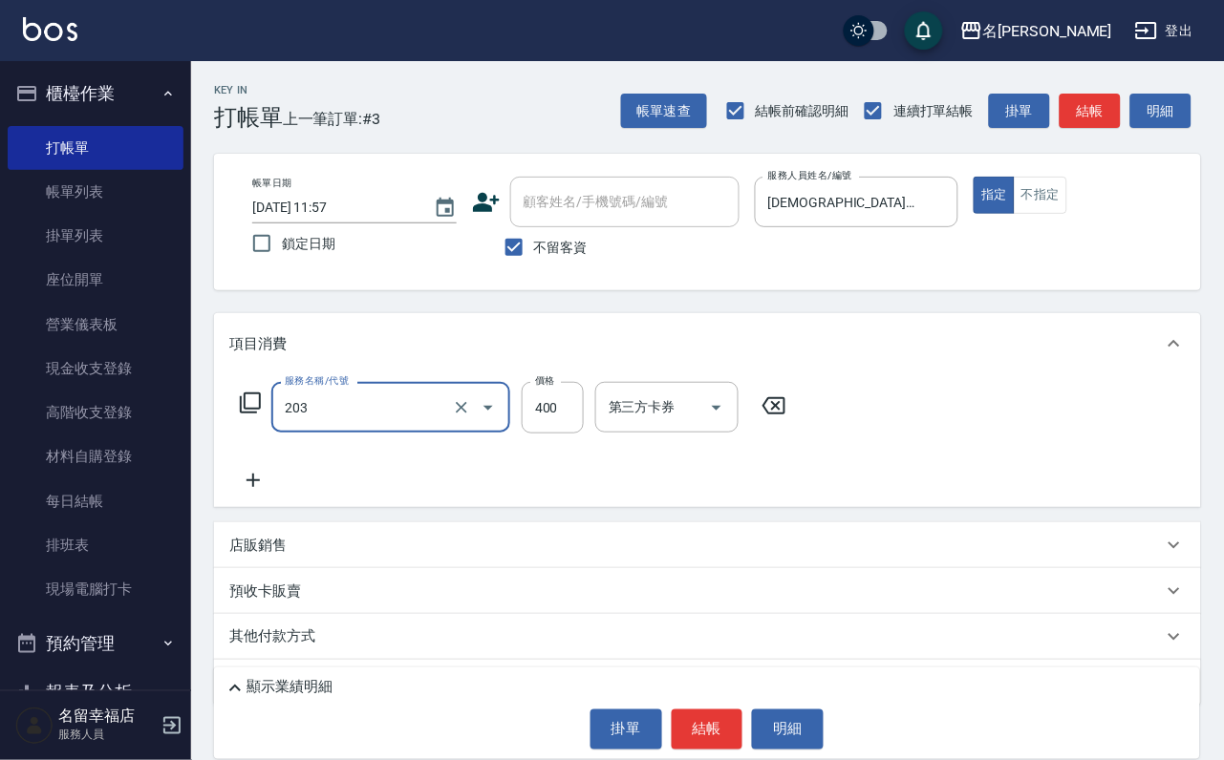
type input "指定單剪(203)"
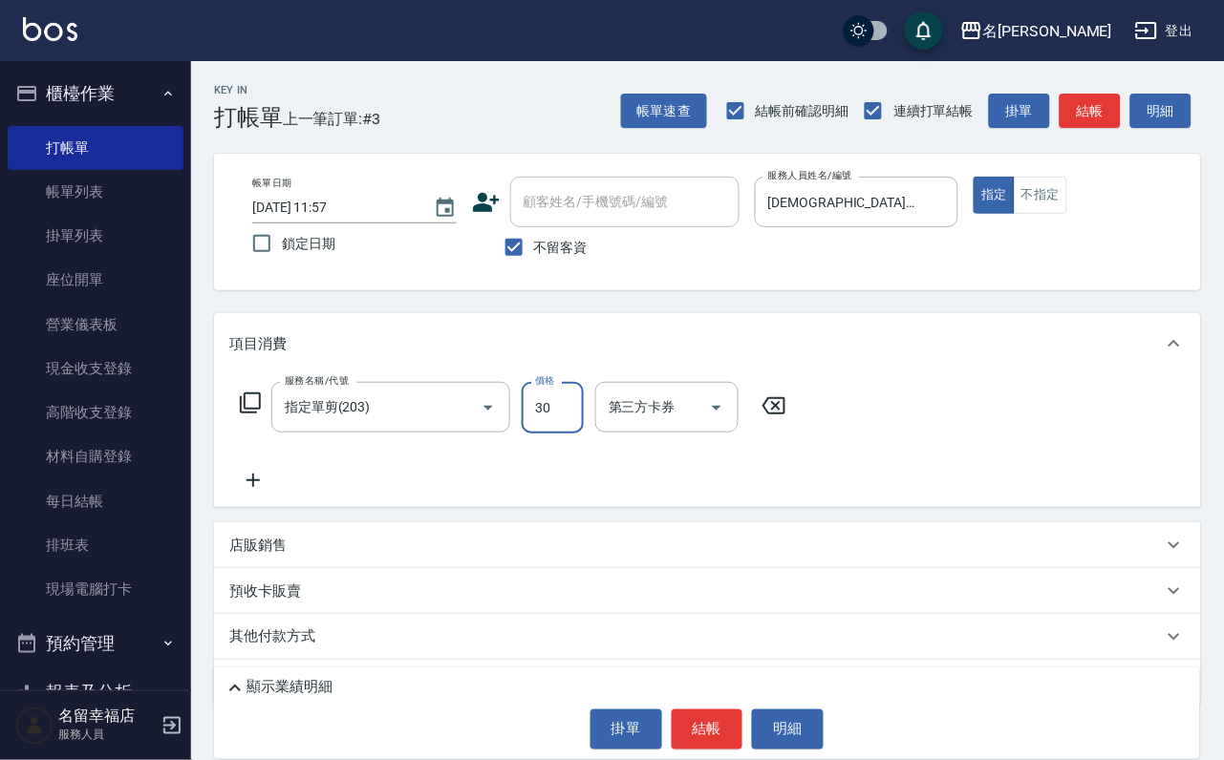
type input "300"
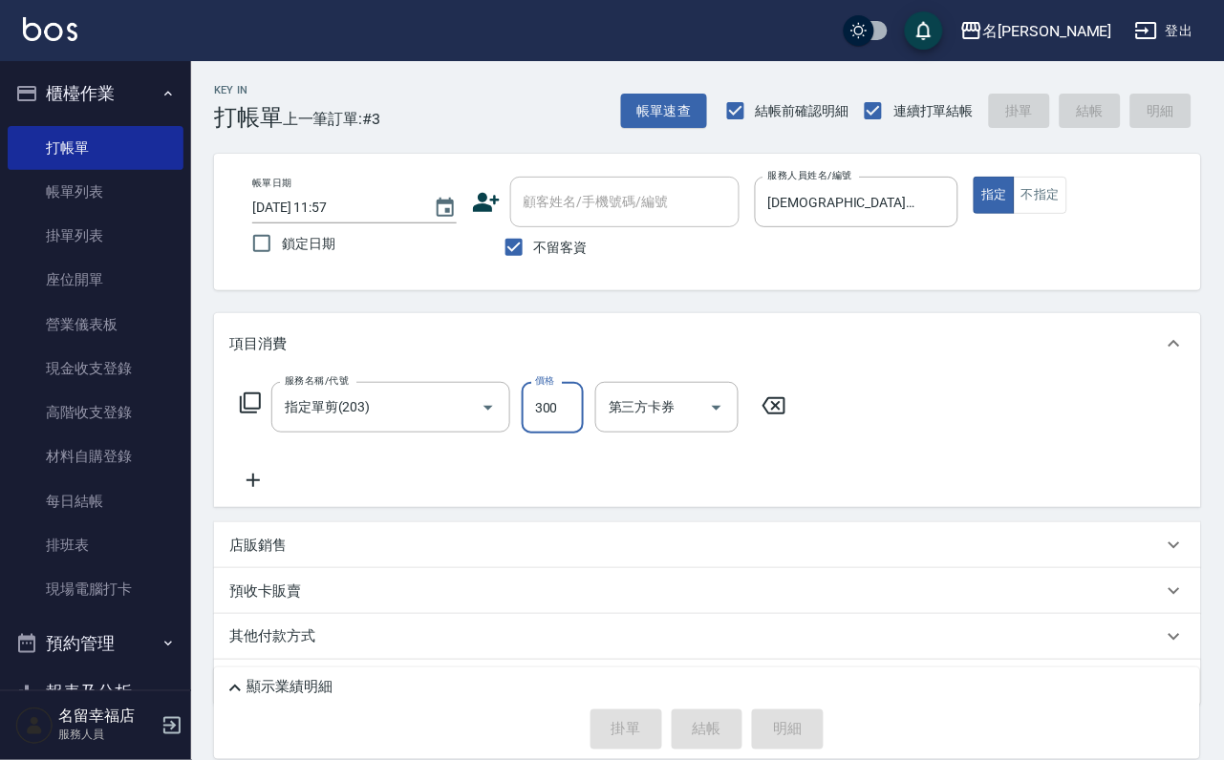
type input "[DATE] 12:16"
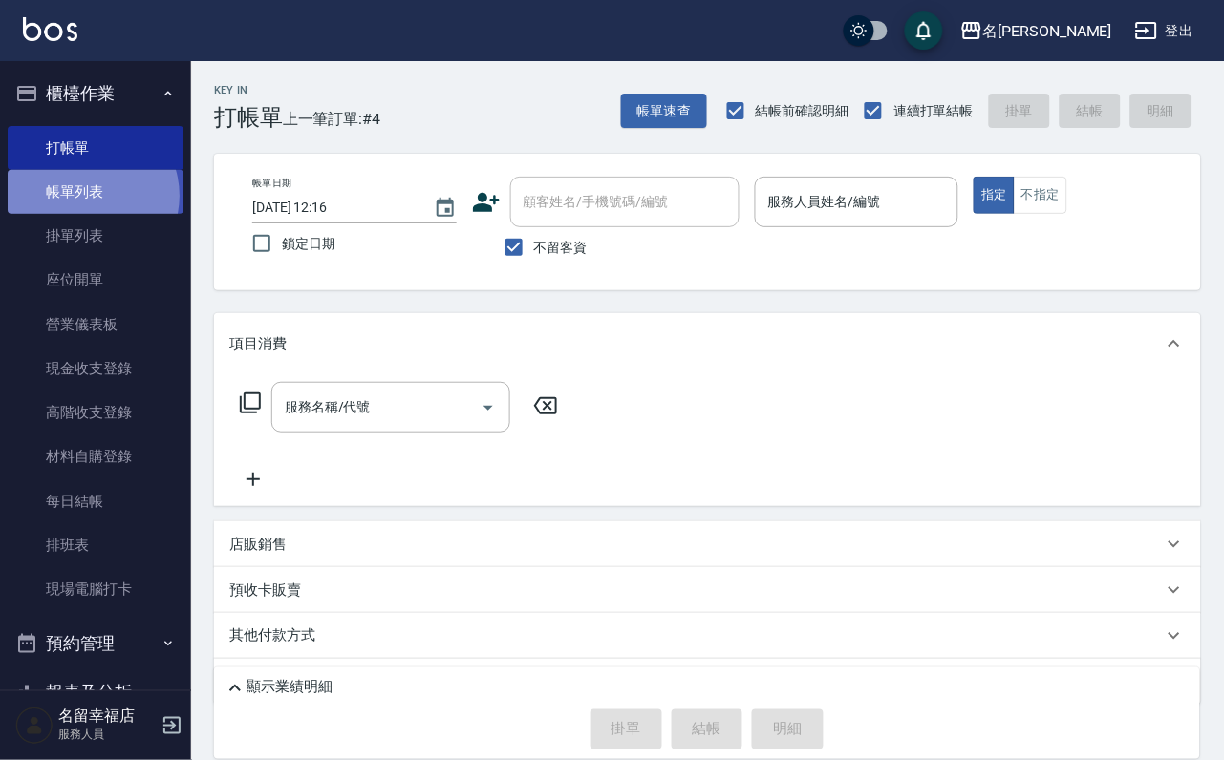
click at [86, 206] on link "帳單列表" at bounding box center [96, 192] width 176 height 44
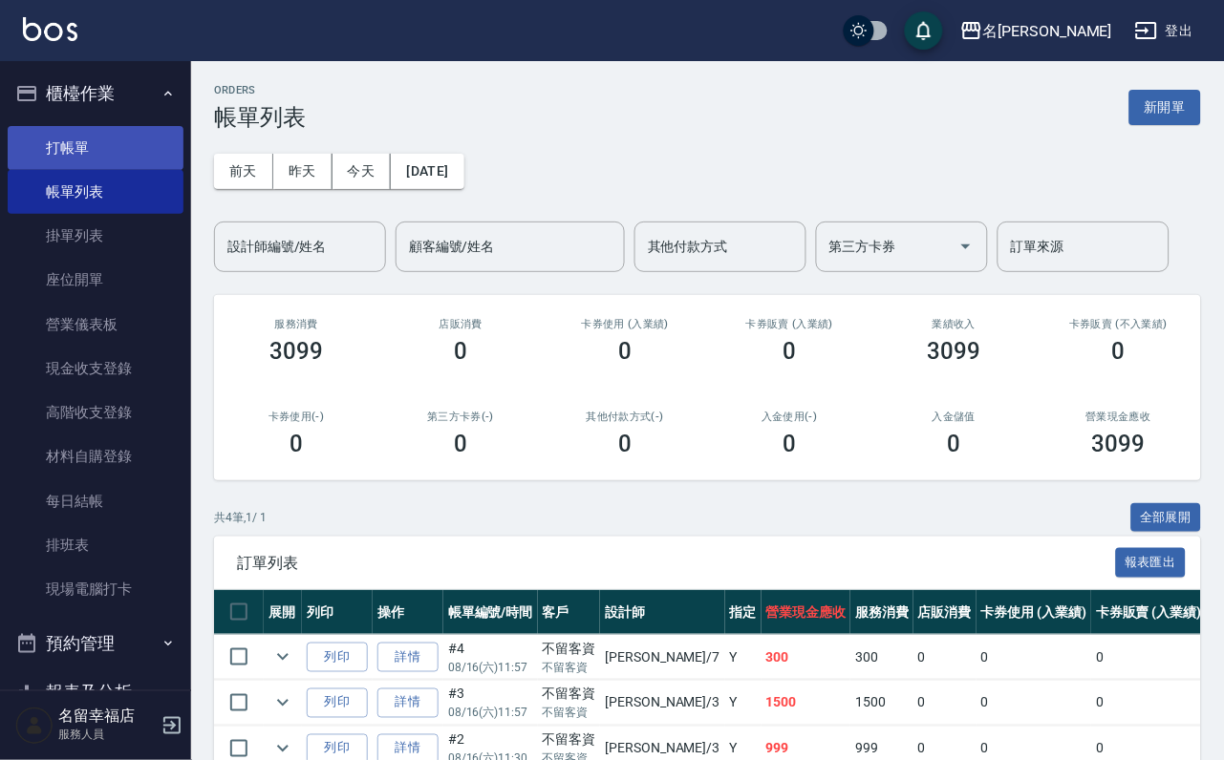
click at [63, 151] on link "打帳單" at bounding box center [96, 148] width 176 height 44
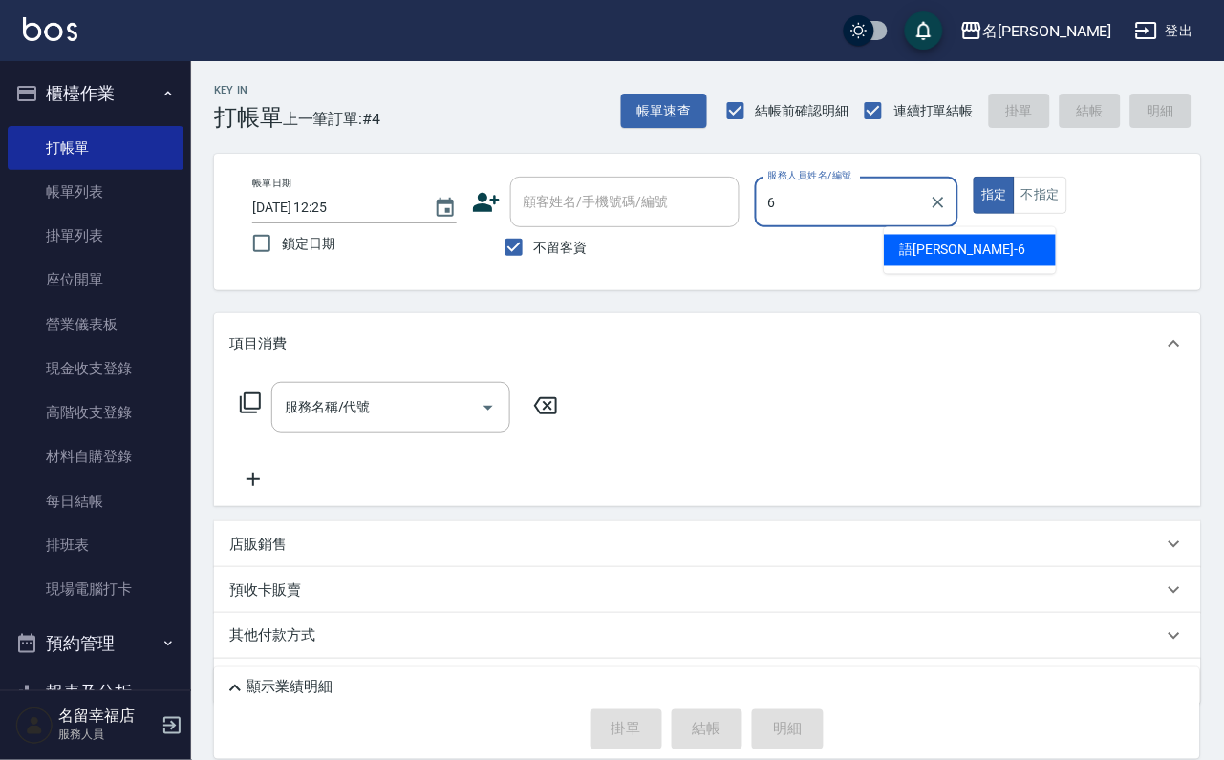
type input "語[PERSON_NAME]-6"
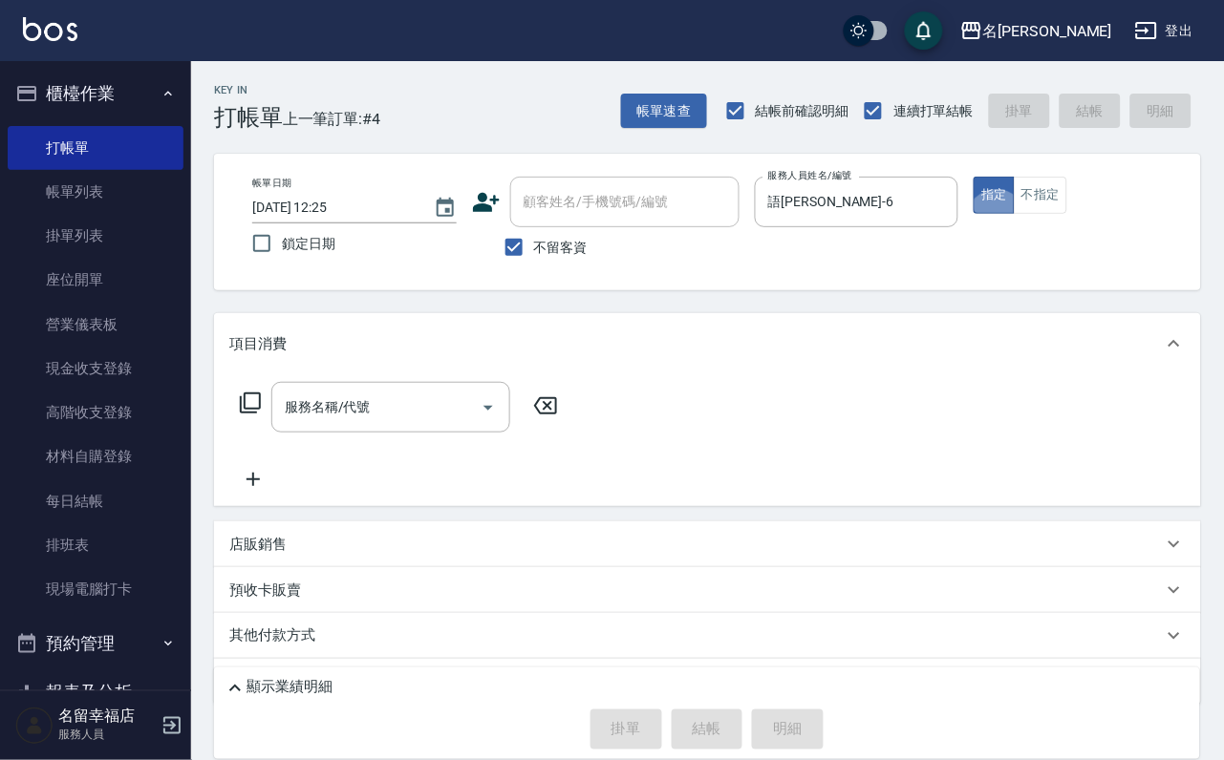
type button "true"
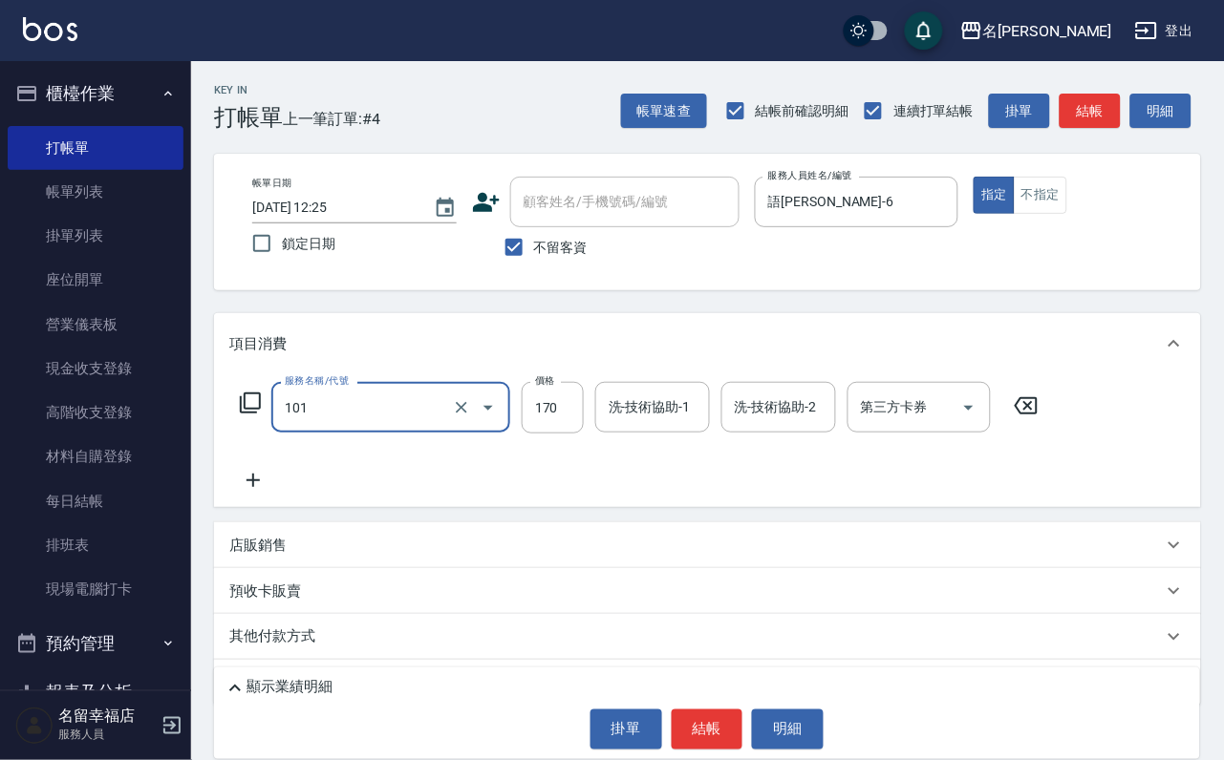
type input "洗髮(101)"
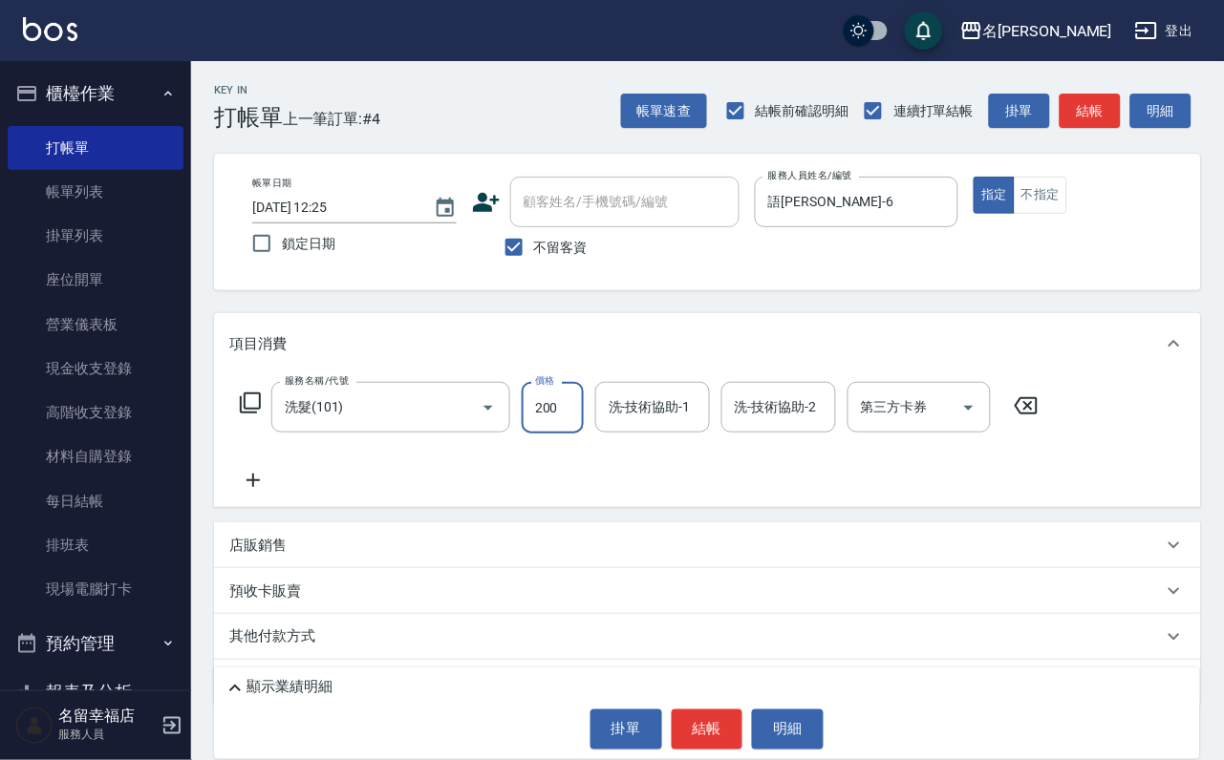
type input "200"
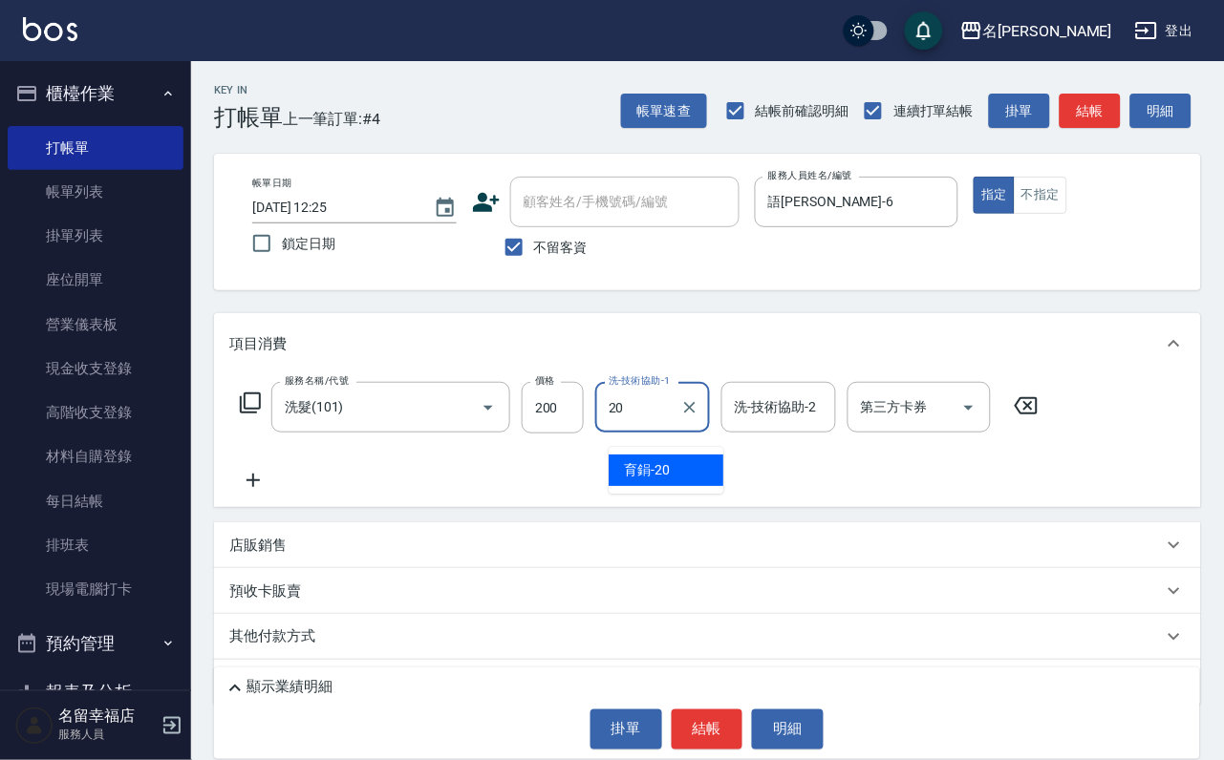
type input "育鋗-20"
click at [255, 415] on icon at bounding box center [250, 403] width 23 height 23
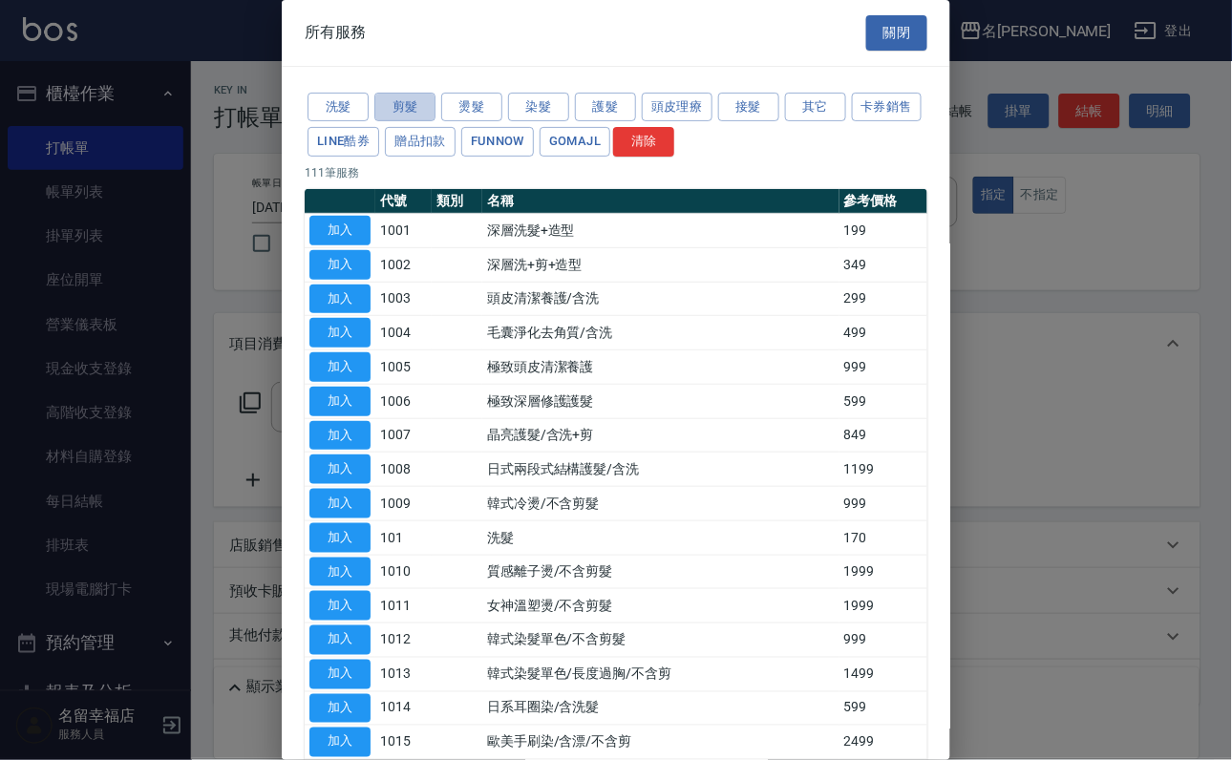
drag, startPoint x: 394, startPoint y: 121, endPoint x: 395, endPoint y: 143, distance: 22.0
click at [398, 122] on button "剪髮" at bounding box center [404, 108] width 61 height 30
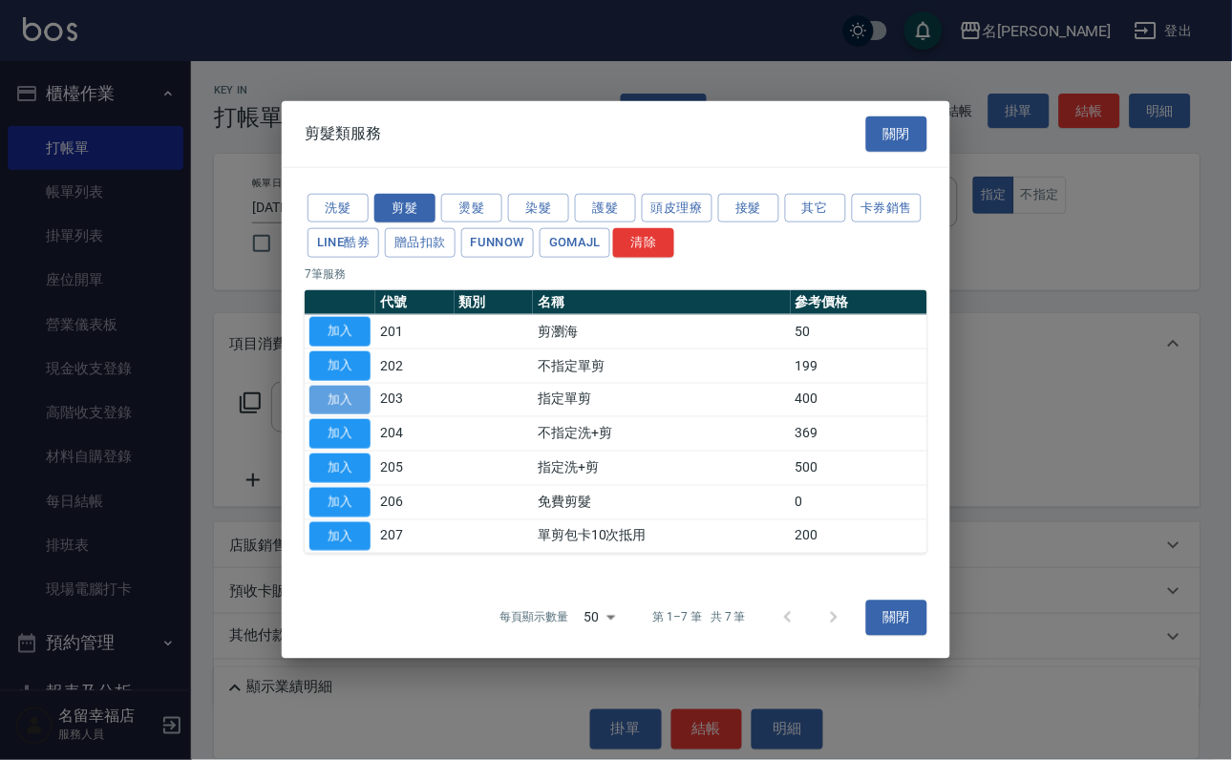
click at [320, 391] on button "加入" at bounding box center [339, 400] width 61 height 30
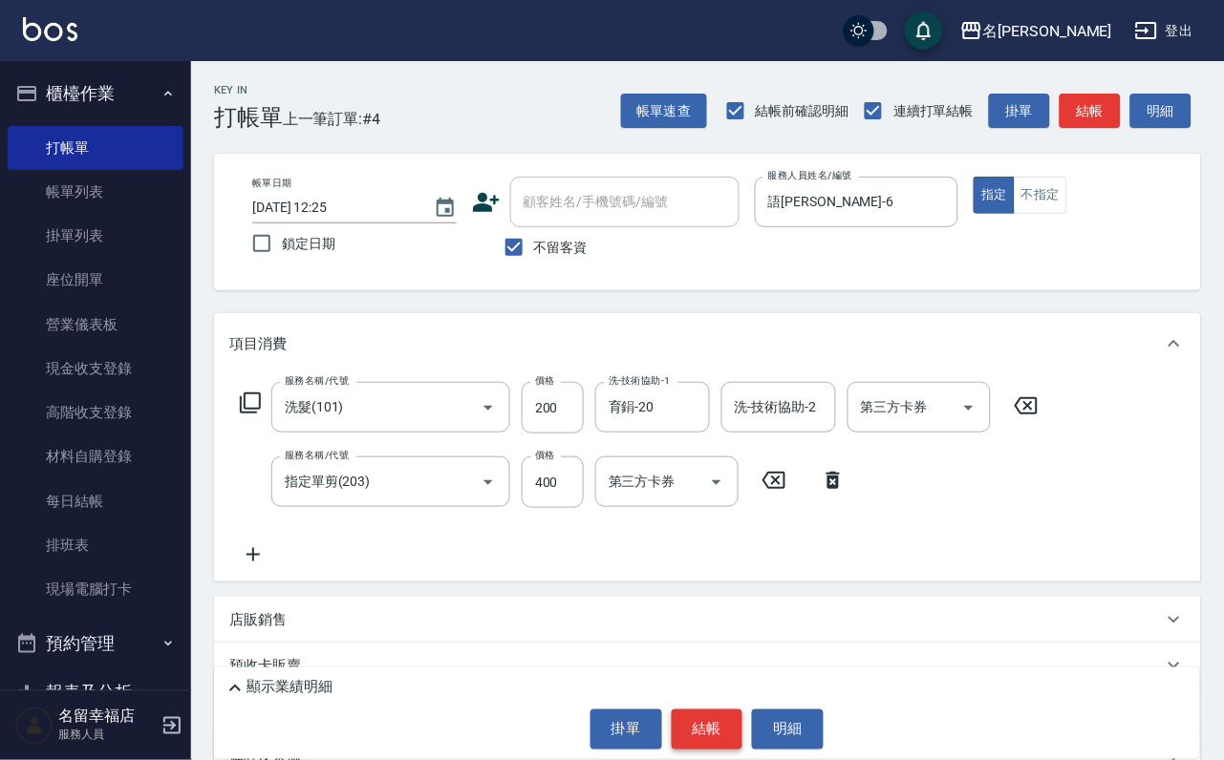
drag, startPoint x: 702, startPoint y: 690, endPoint x: 703, endPoint y: 709, distance: 19.1
click at [703, 690] on div "顯示業績明細 掛單 結帳 明細" at bounding box center [707, 714] width 986 height 92
click at [705, 712] on button "結帳" at bounding box center [708, 730] width 72 height 40
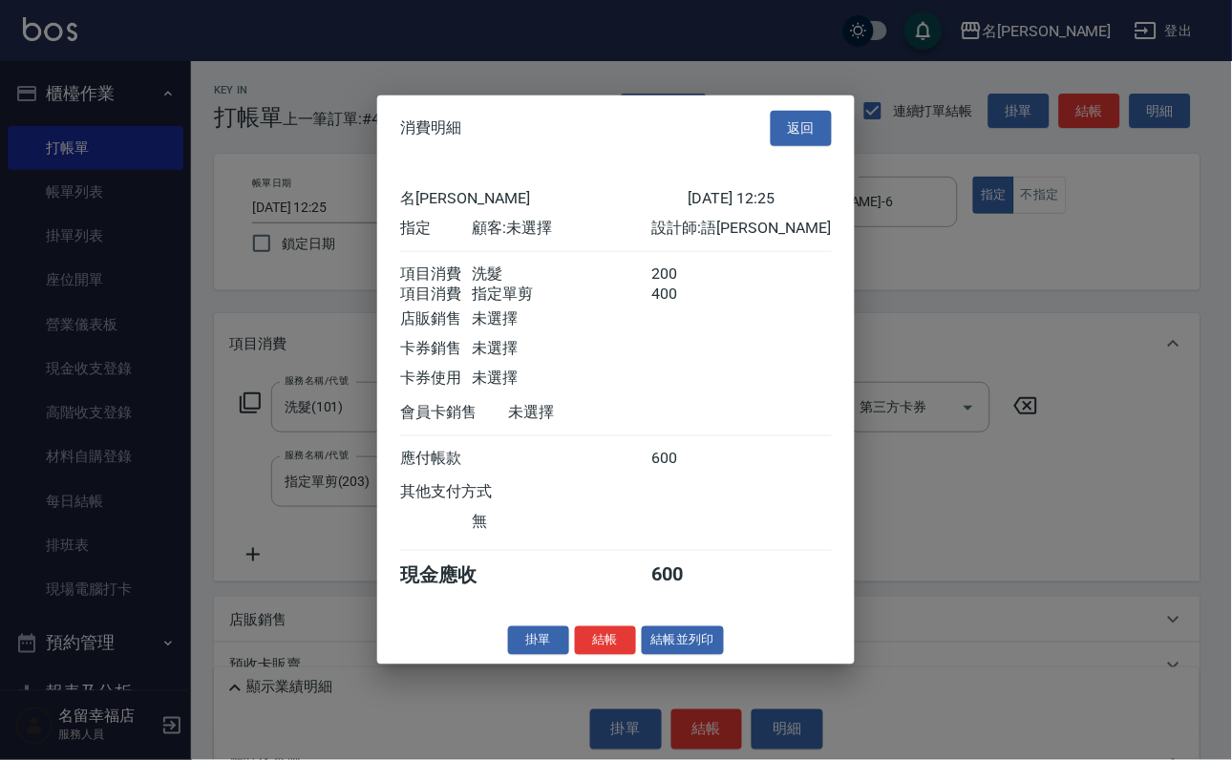
scroll to position [308, 0]
drag, startPoint x: 592, startPoint y: 717, endPoint x: 609, endPoint y: 672, distance: 49.0
click at [592, 655] on button "結帳" at bounding box center [605, 641] width 61 height 30
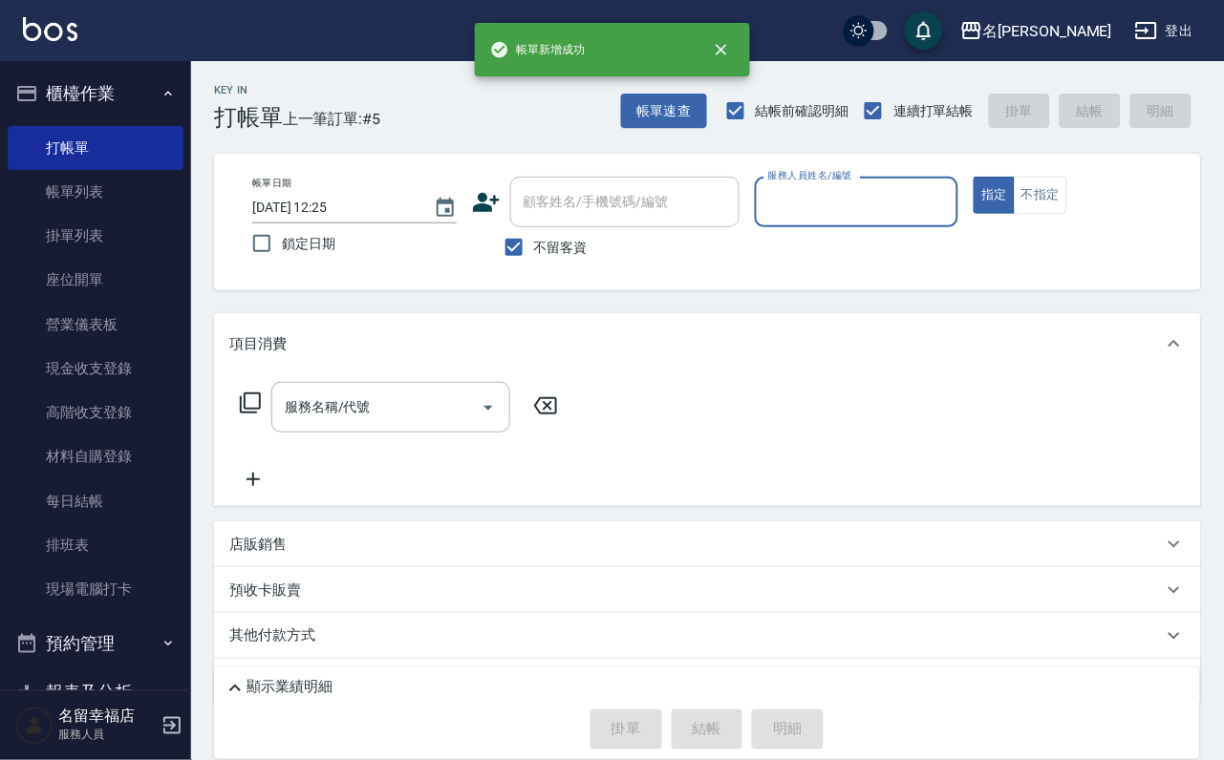
click at [950, 204] on input "服務人員姓名/編號" at bounding box center [856, 201] width 187 height 33
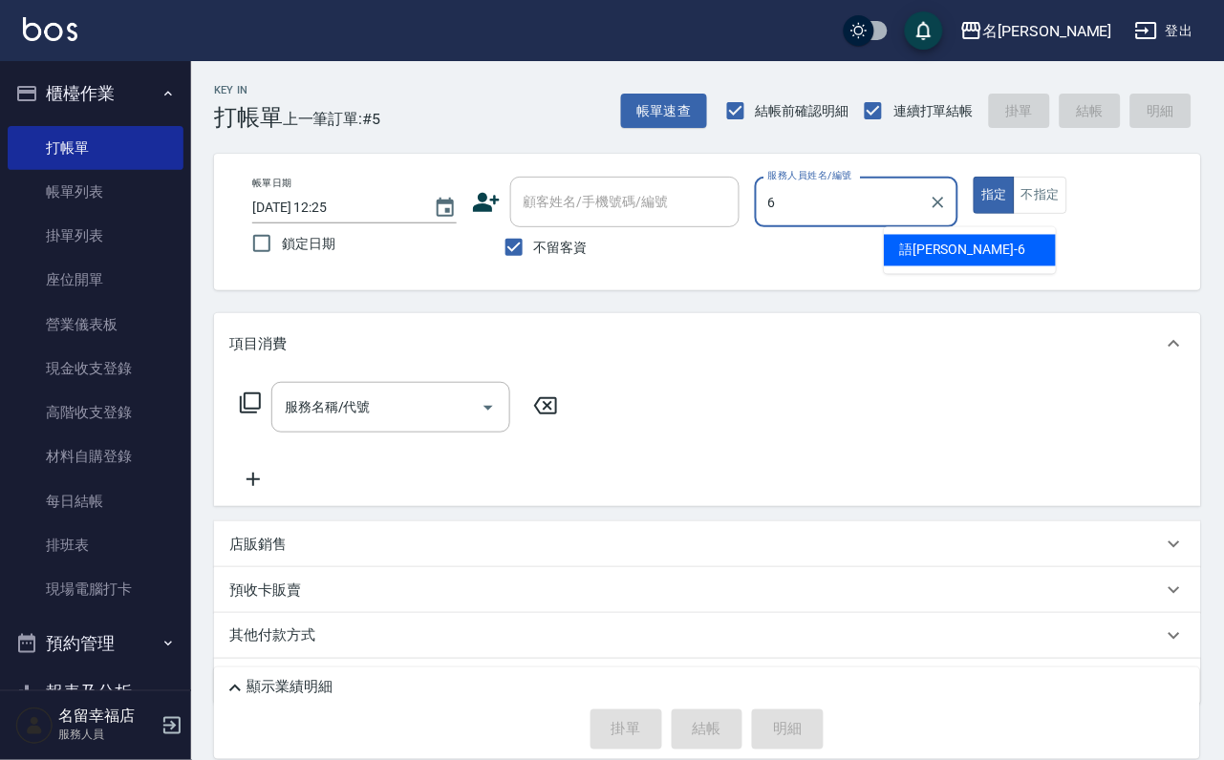
type input "語[PERSON_NAME]-6"
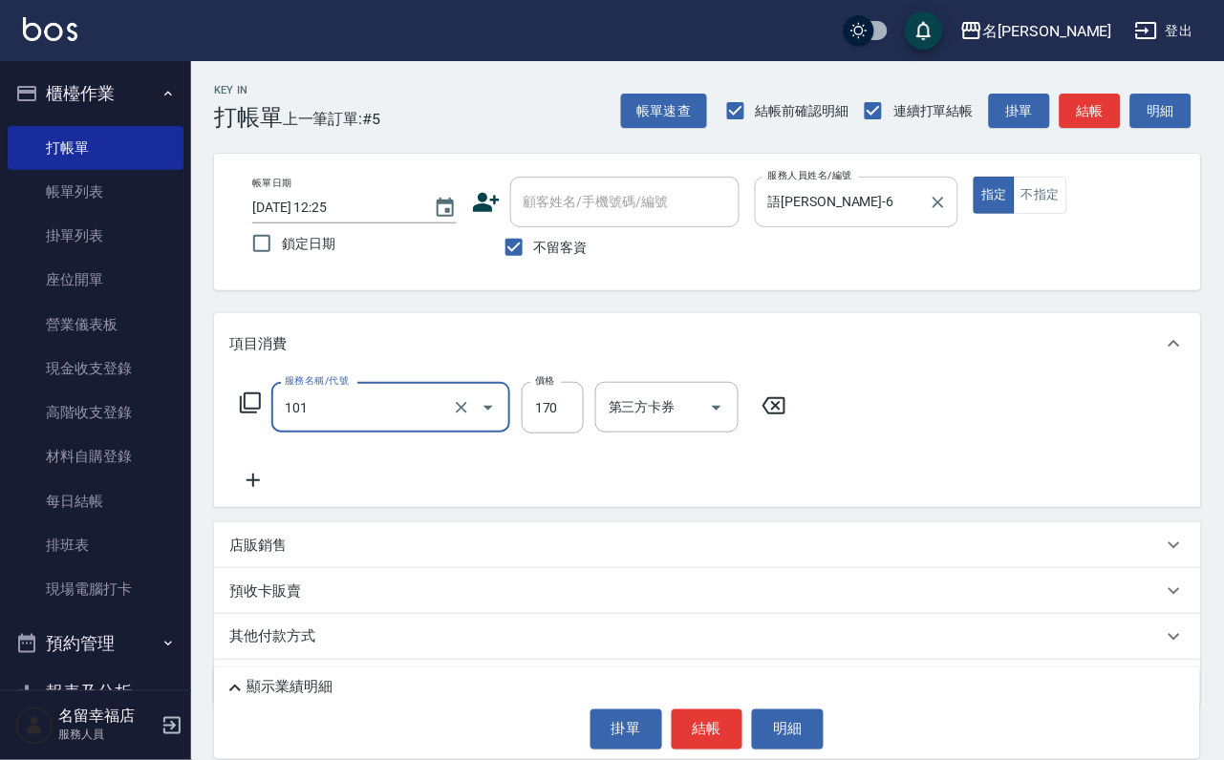
type input "洗髮(101)"
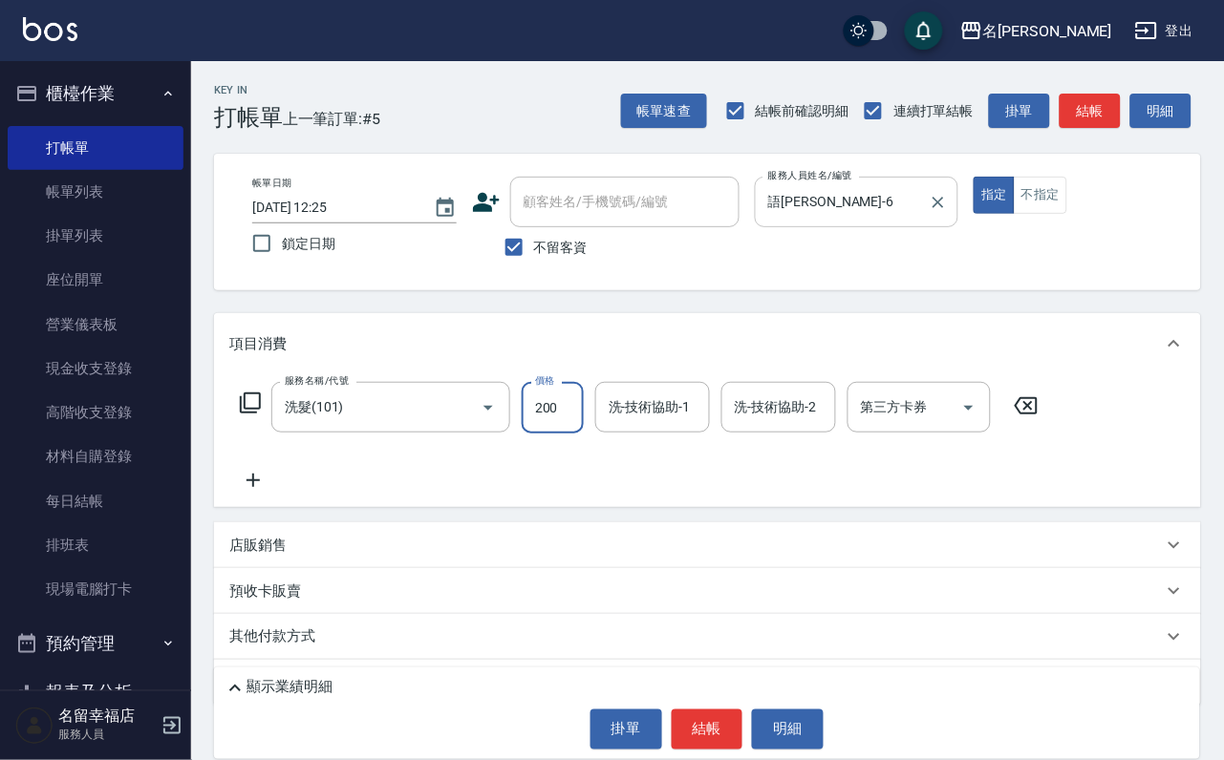
type input "200"
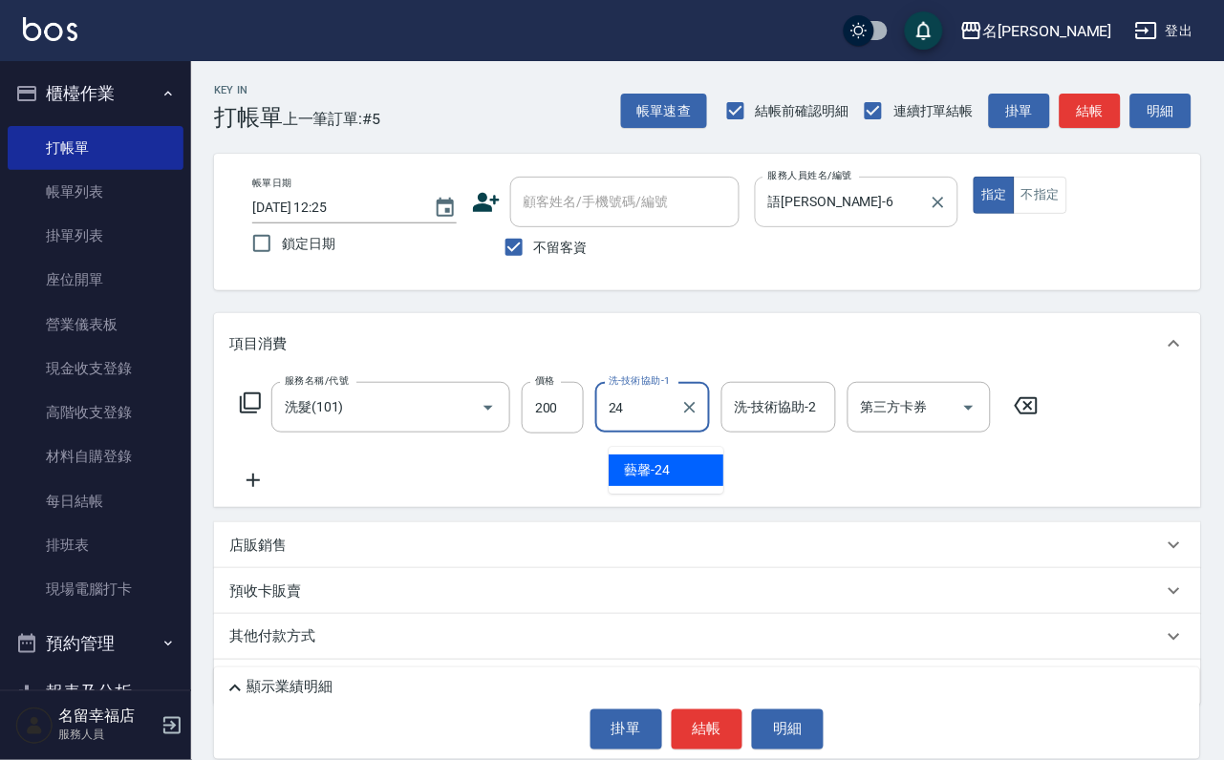
type input "藝馨-24"
click at [262, 415] on icon at bounding box center [250, 403] width 23 height 23
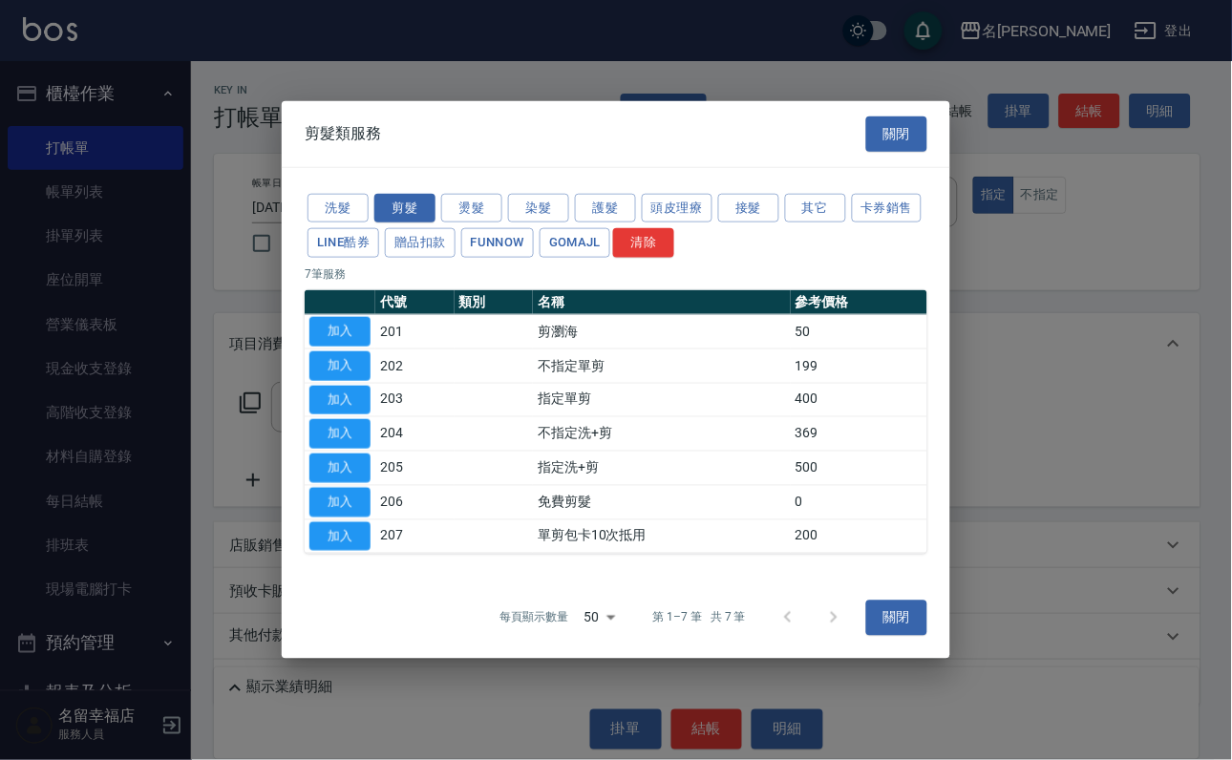
drag, startPoint x: 351, startPoint y: 398, endPoint x: 361, endPoint y: 399, distance: 10.6
click at [353, 395] on button "加入" at bounding box center [339, 400] width 61 height 30
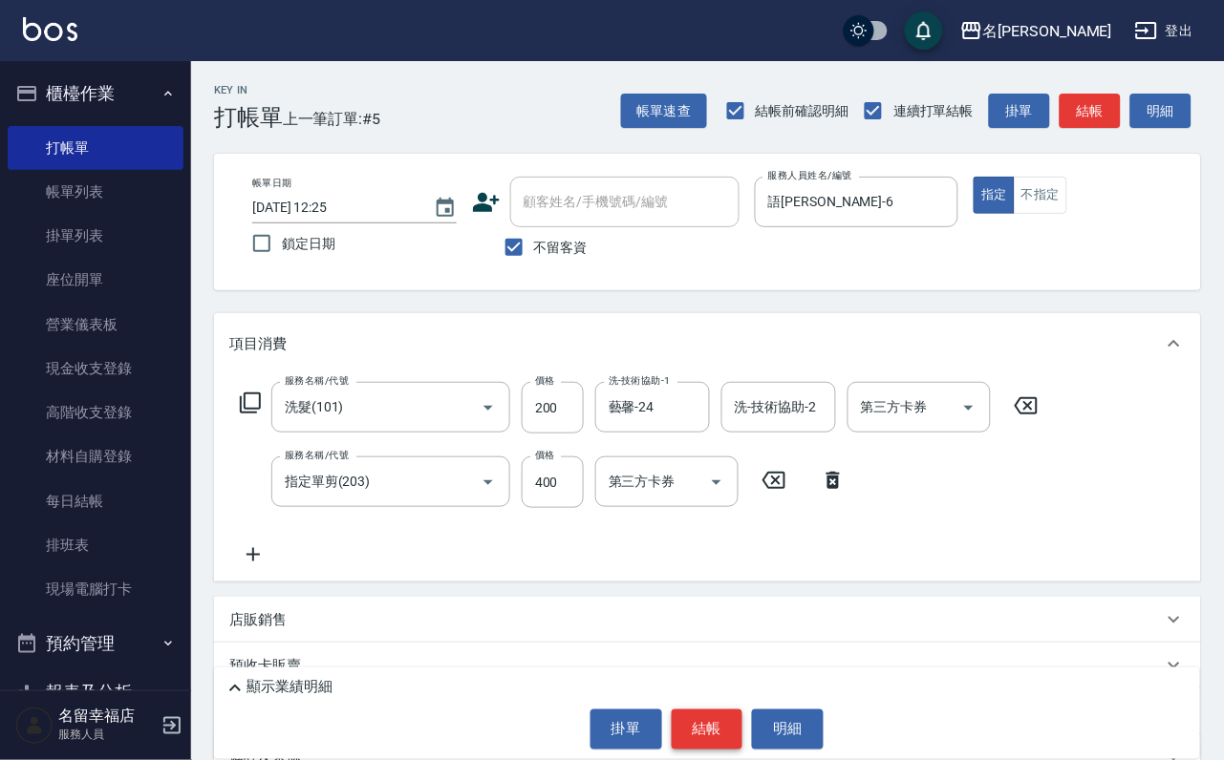
click at [705, 719] on button "結帳" at bounding box center [708, 730] width 72 height 40
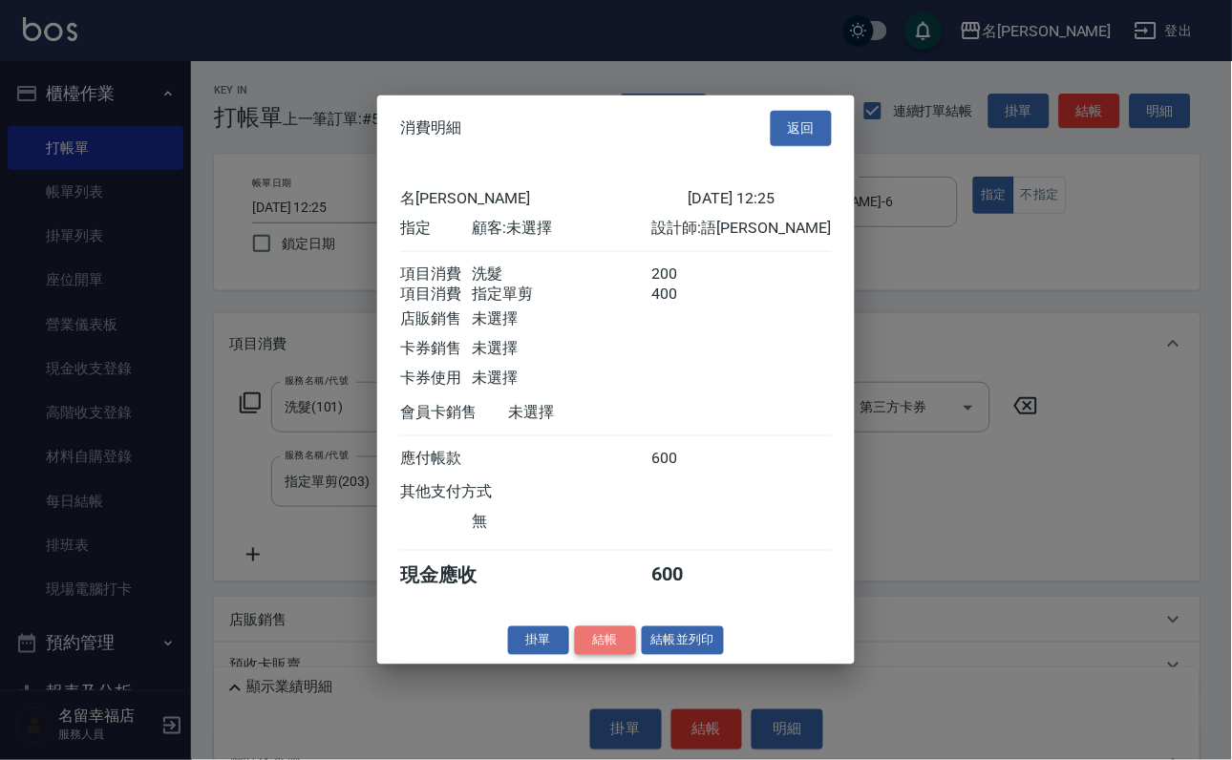
click at [575, 655] on button "結帳" at bounding box center [605, 641] width 61 height 30
type input "[DATE] 12:26"
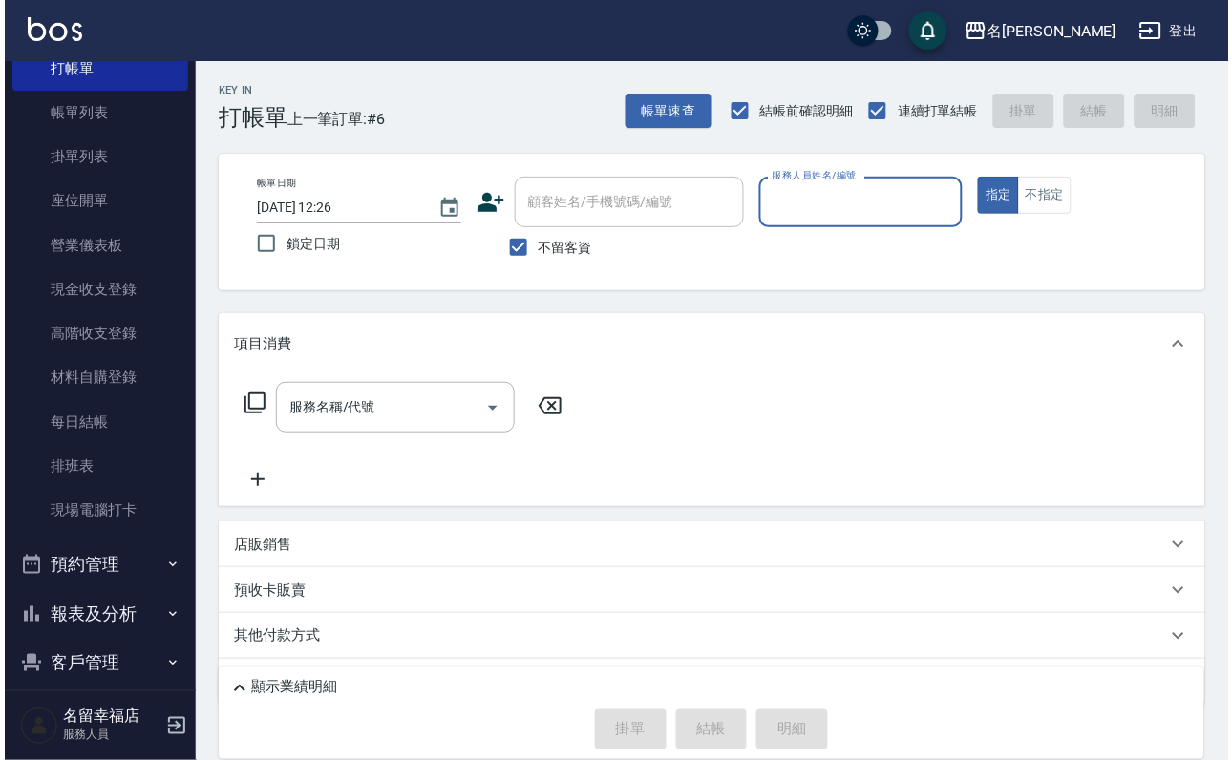
scroll to position [219, 0]
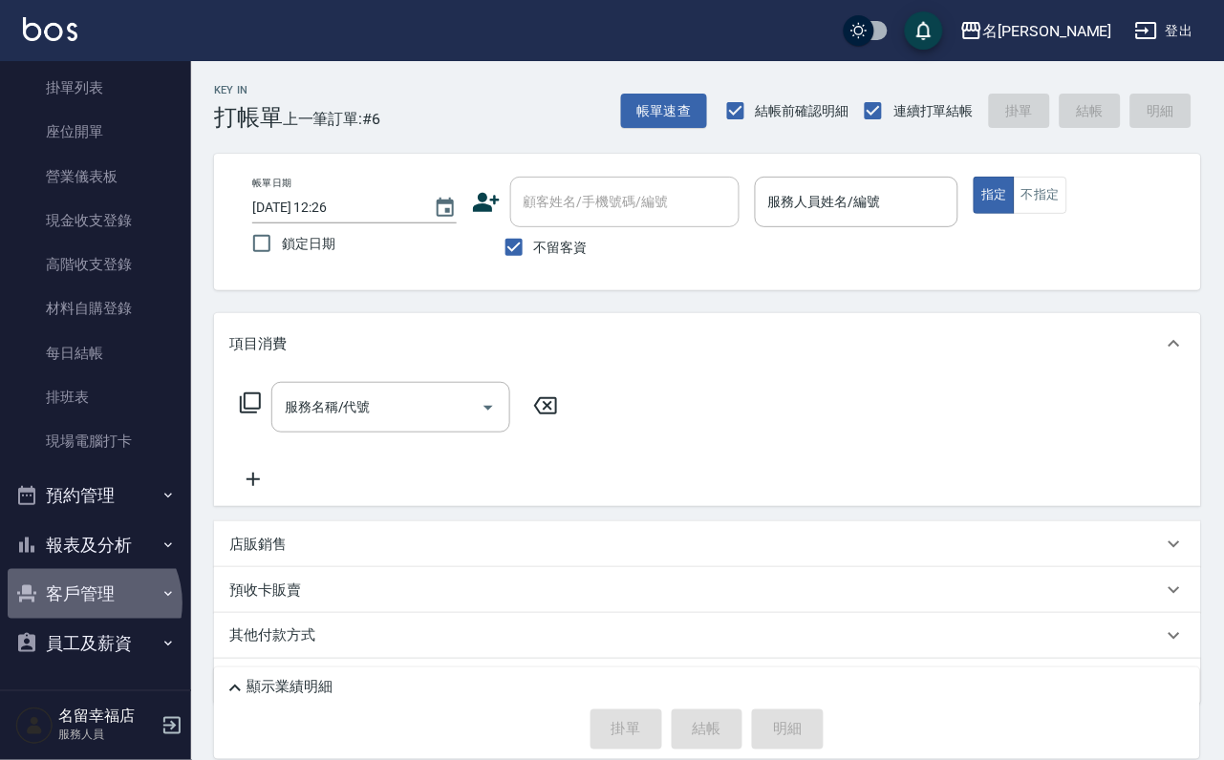
click at [86, 590] on button "客戶管理" at bounding box center [96, 594] width 176 height 50
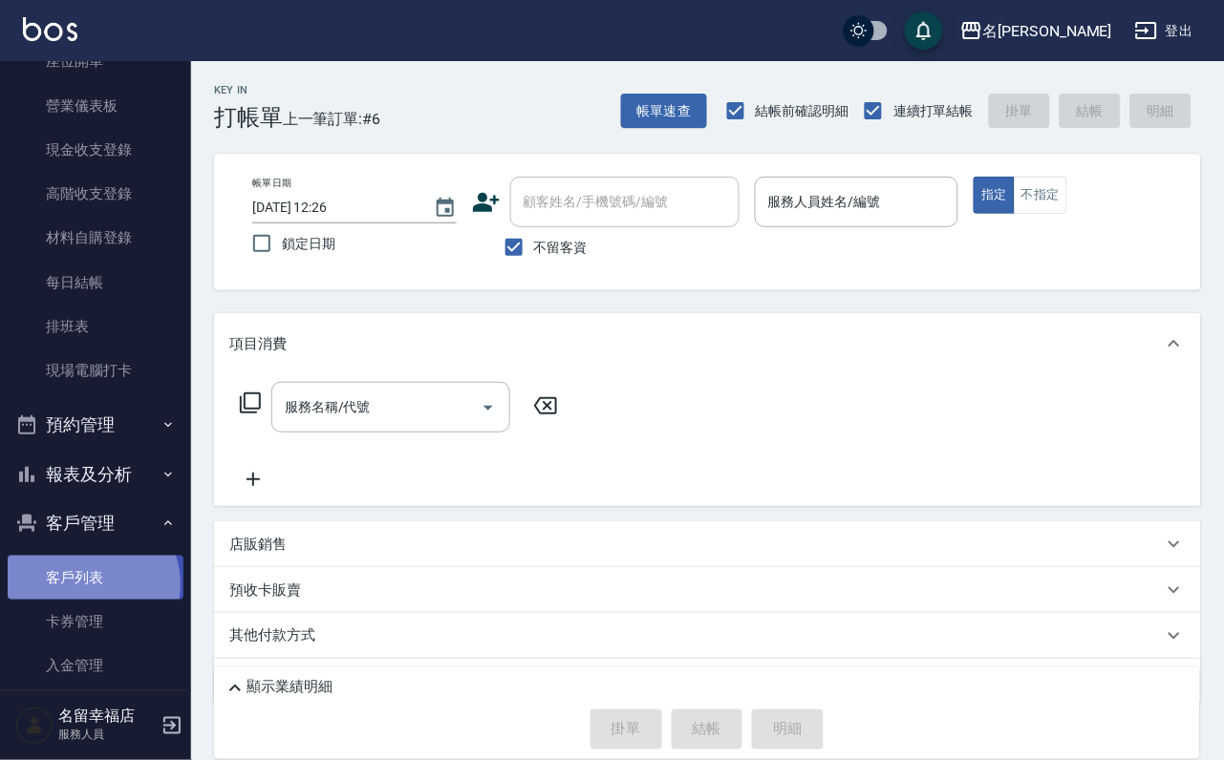
click at [90, 600] on link "客戶列表" at bounding box center [96, 578] width 176 height 44
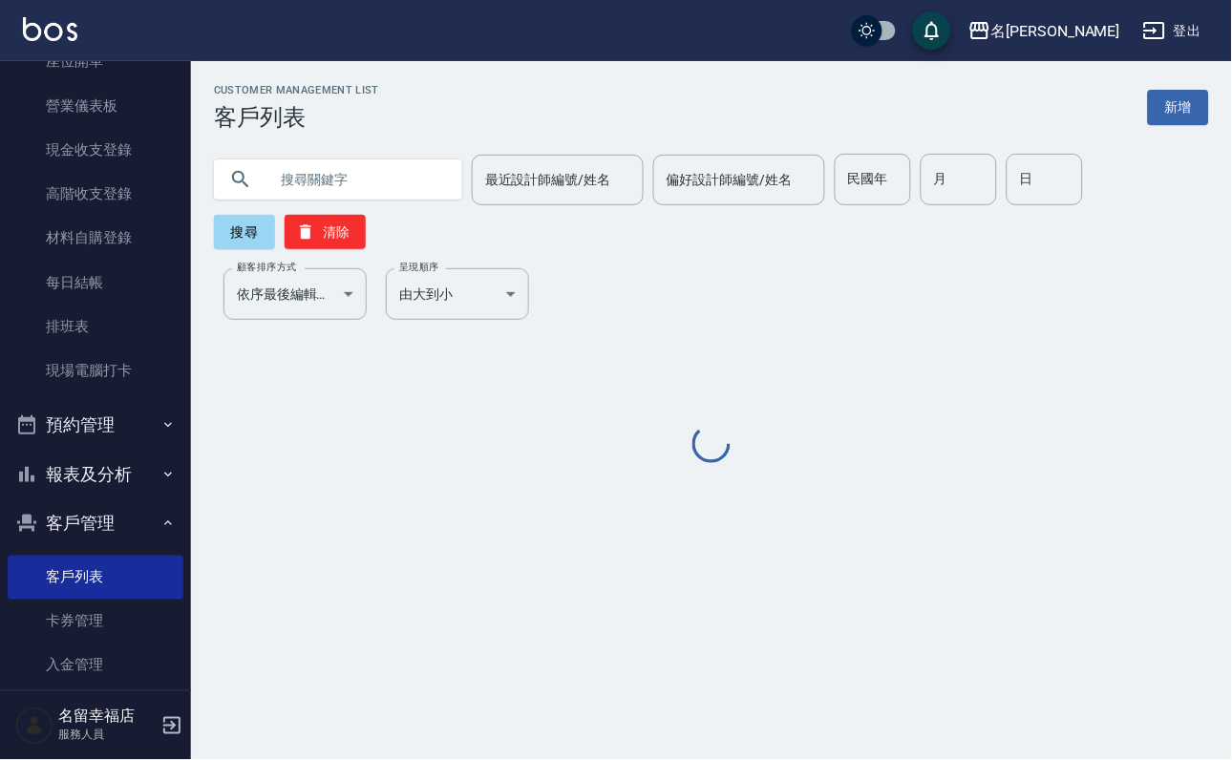
click at [385, 190] on input "text" at bounding box center [357, 180] width 180 height 52
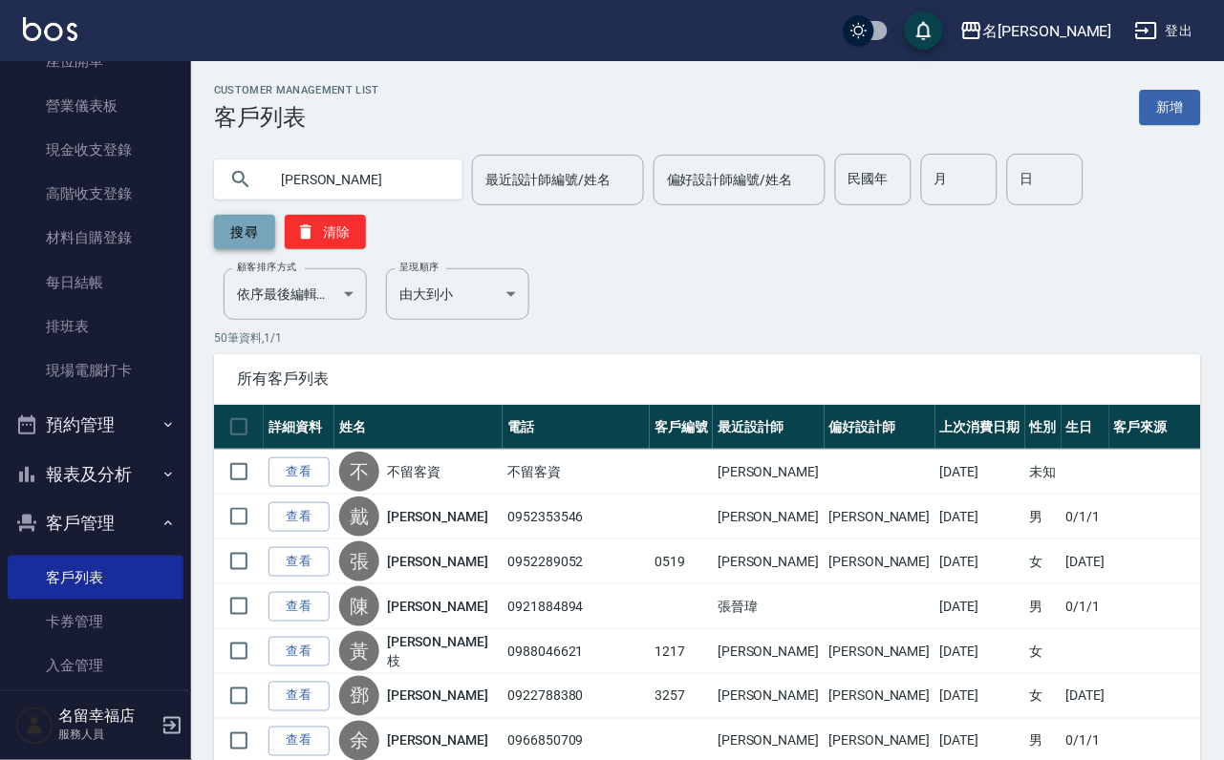
type input "[PERSON_NAME]"
click at [251, 232] on button "搜尋" at bounding box center [244, 232] width 61 height 34
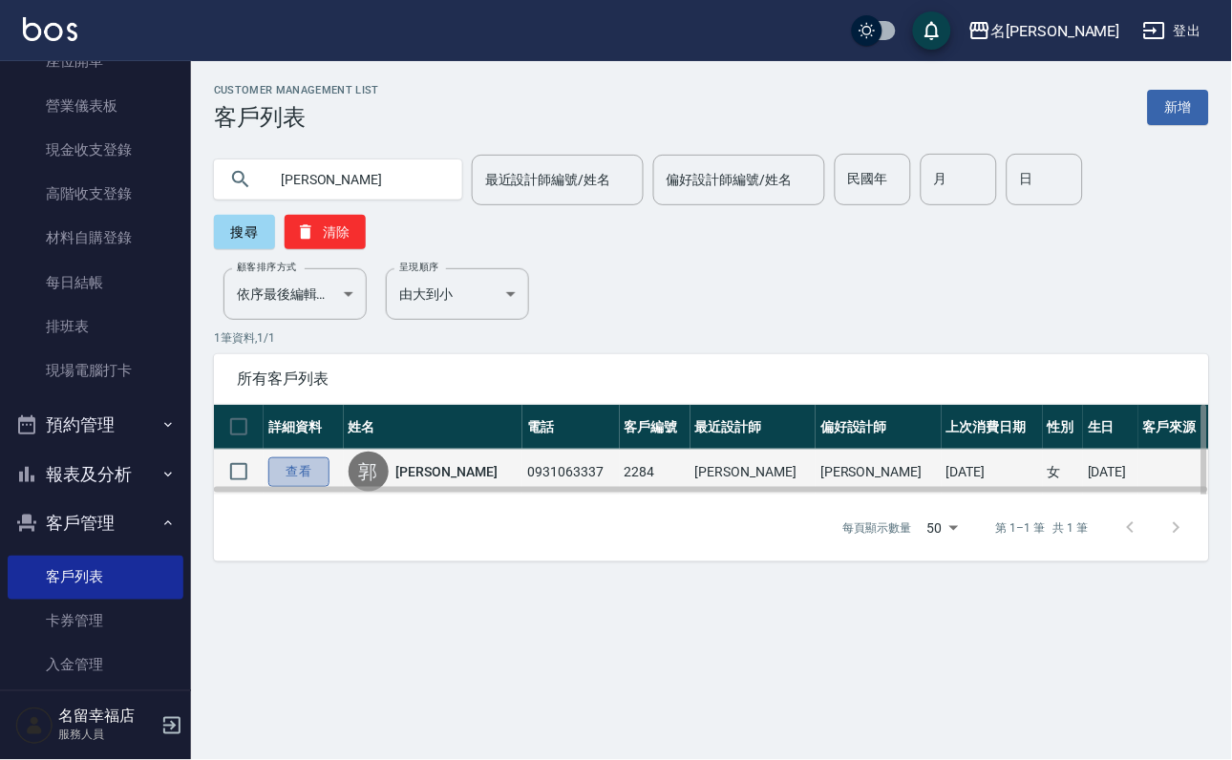
click at [330, 487] on link "查看" at bounding box center [298, 473] width 61 height 30
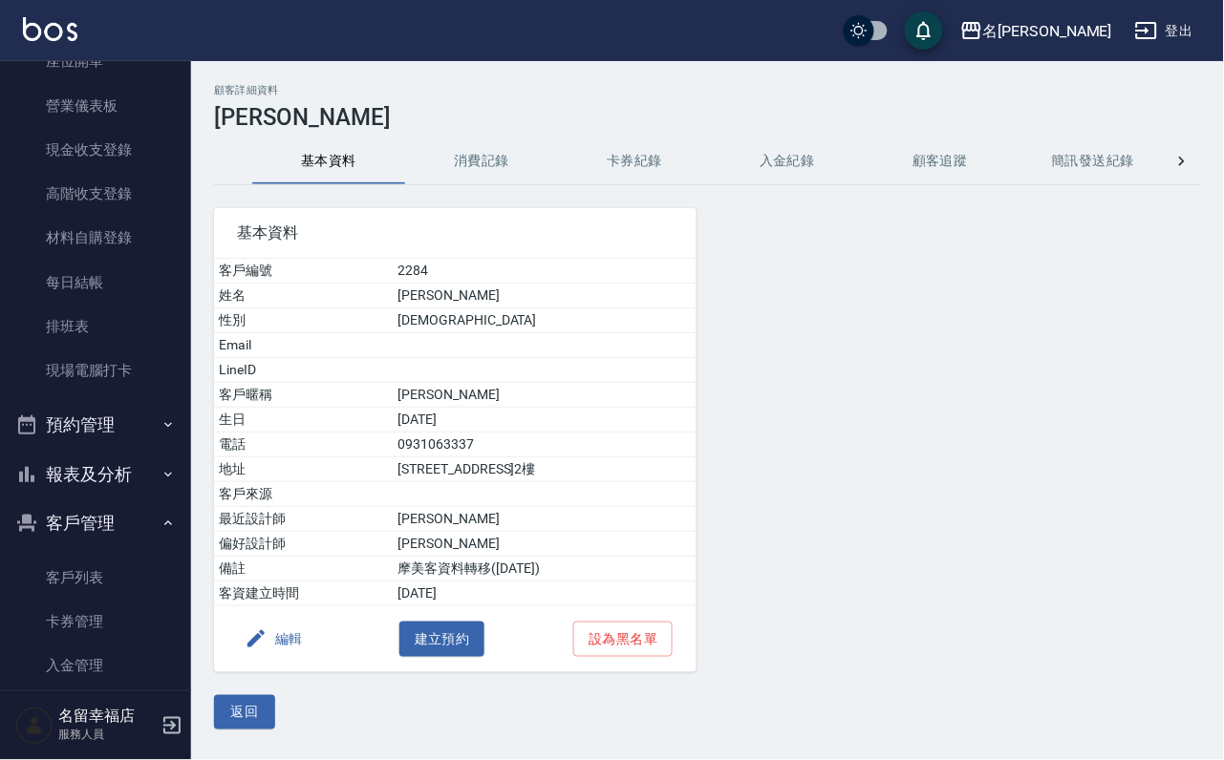
click at [458, 163] on button "消費記錄" at bounding box center [481, 162] width 153 height 46
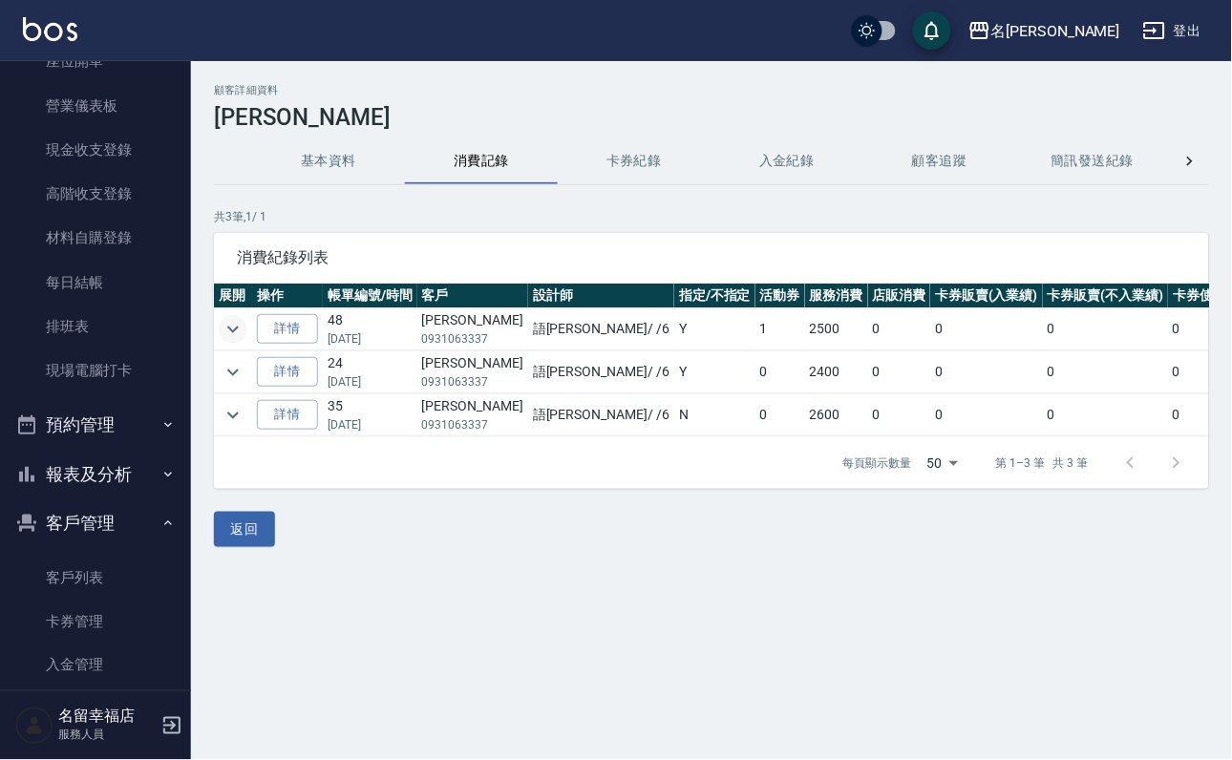
click at [240, 331] on icon "expand row" at bounding box center [233, 329] width 23 height 23
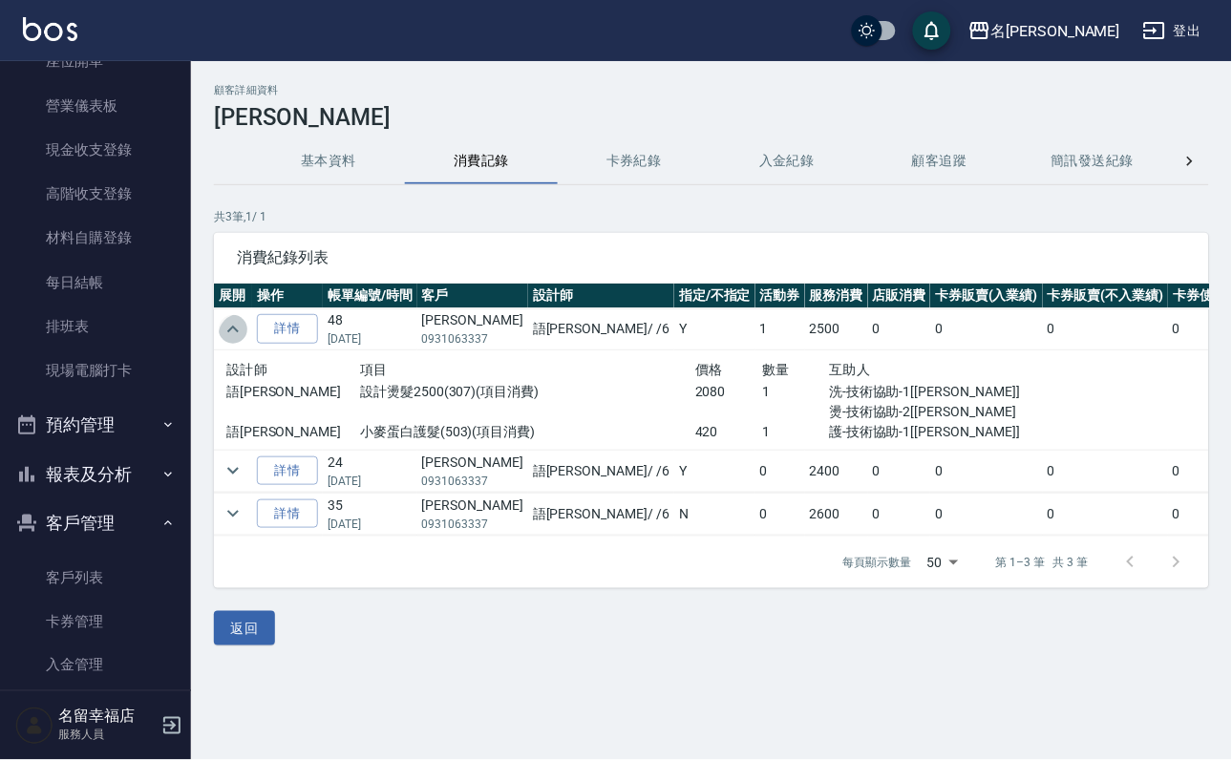
click at [240, 331] on icon "expand row" at bounding box center [233, 329] width 23 height 23
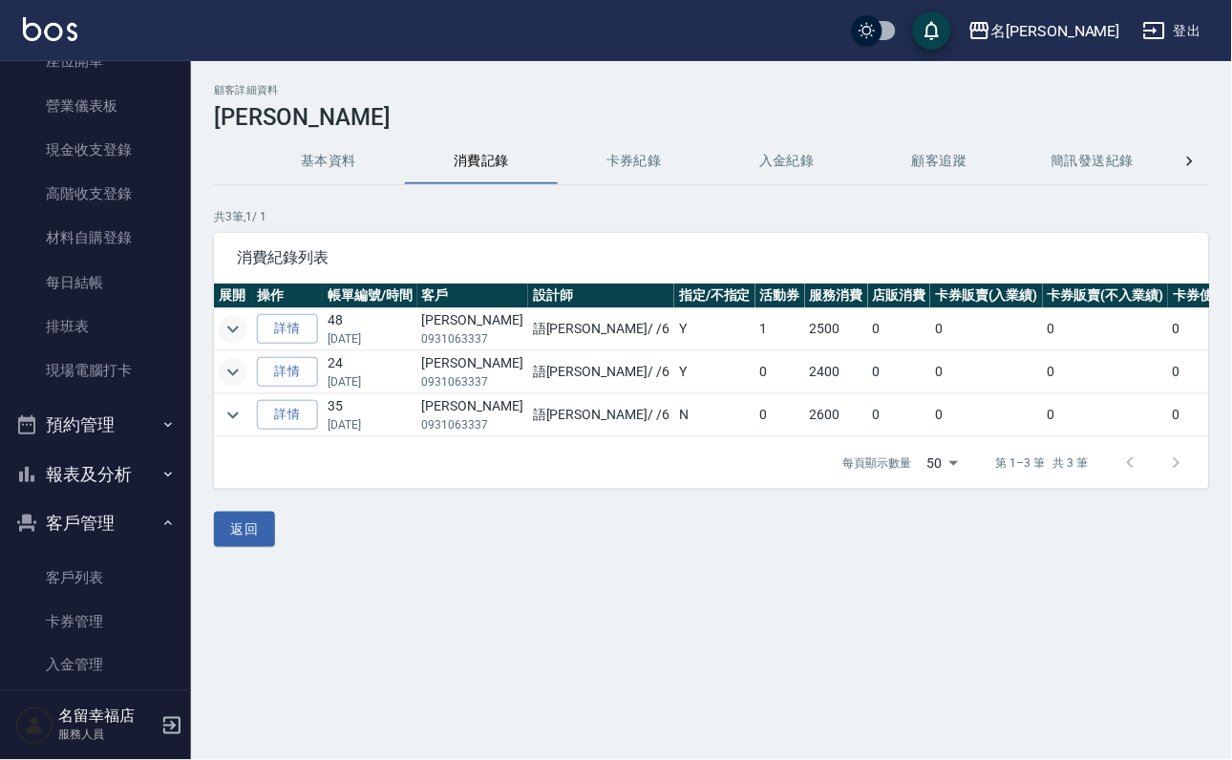
click at [236, 376] on icon "expand row" at bounding box center [233, 372] width 23 height 23
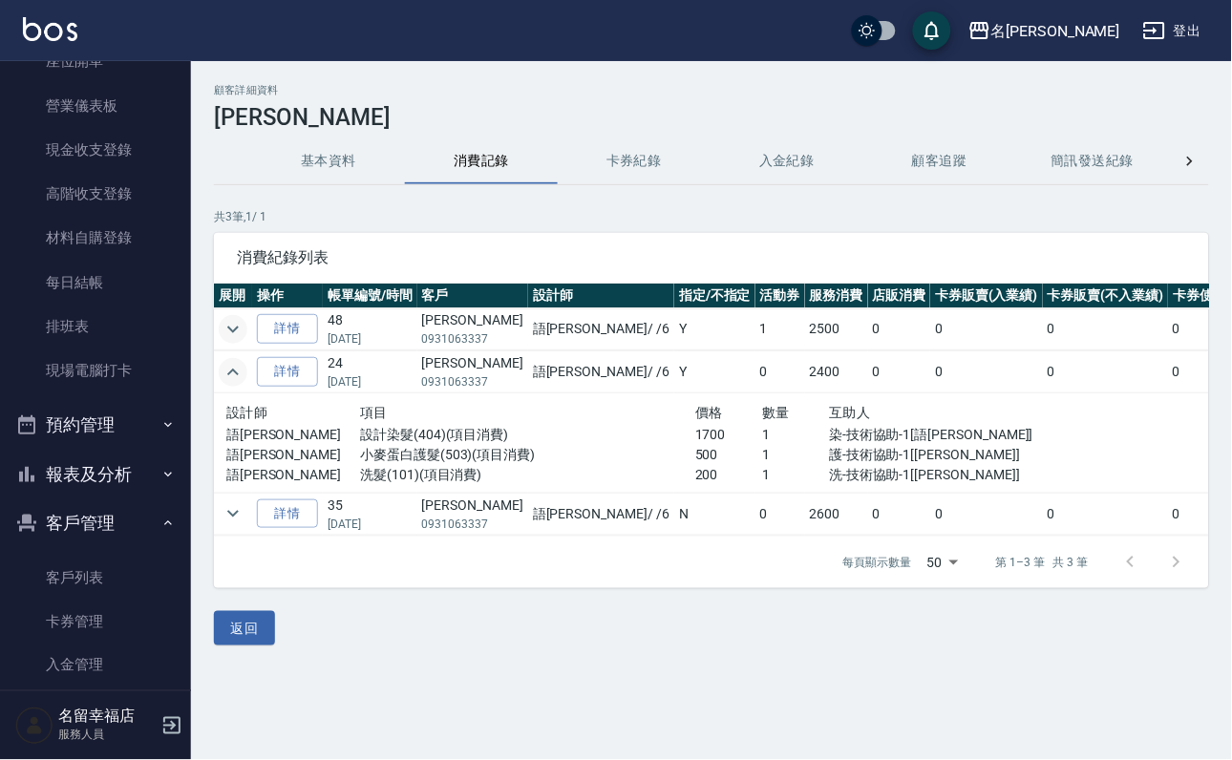
click at [235, 376] on icon "expand row" at bounding box center [233, 372] width 23 height 23
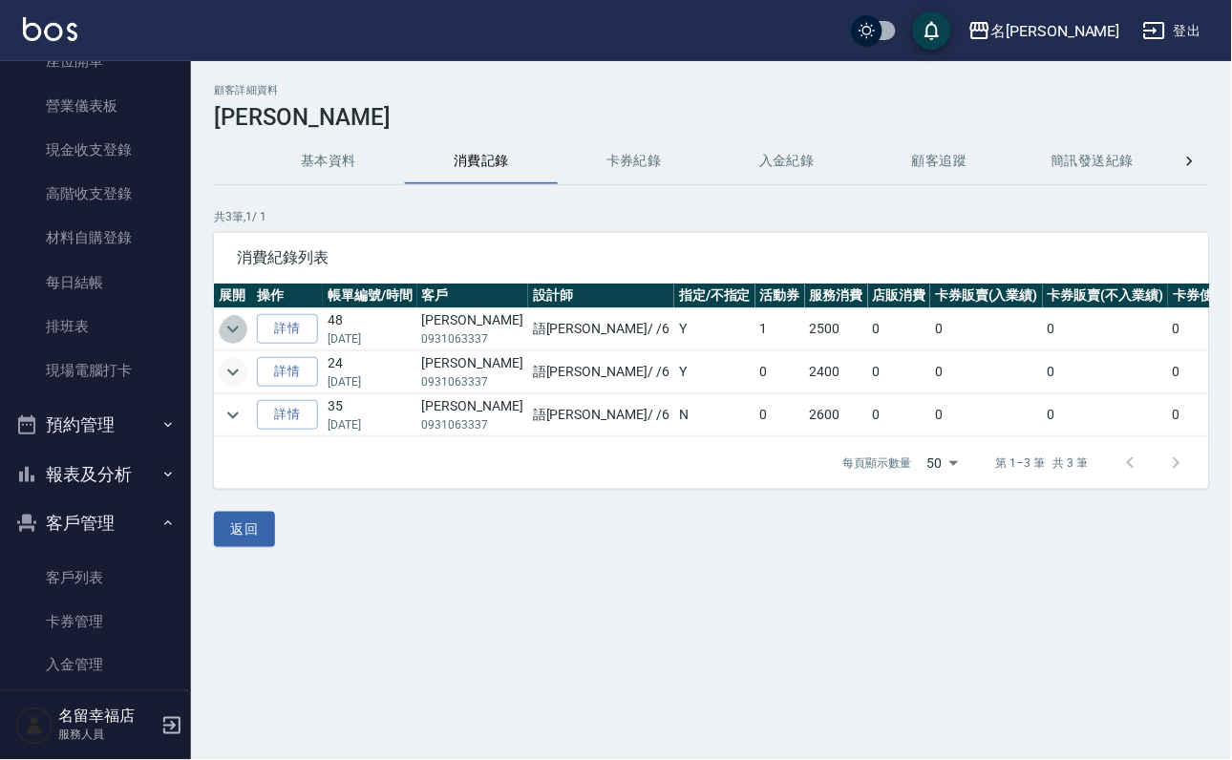
click at [235, 333] on icon "expand row" at bounding box center [233, 329] width 23 height 23
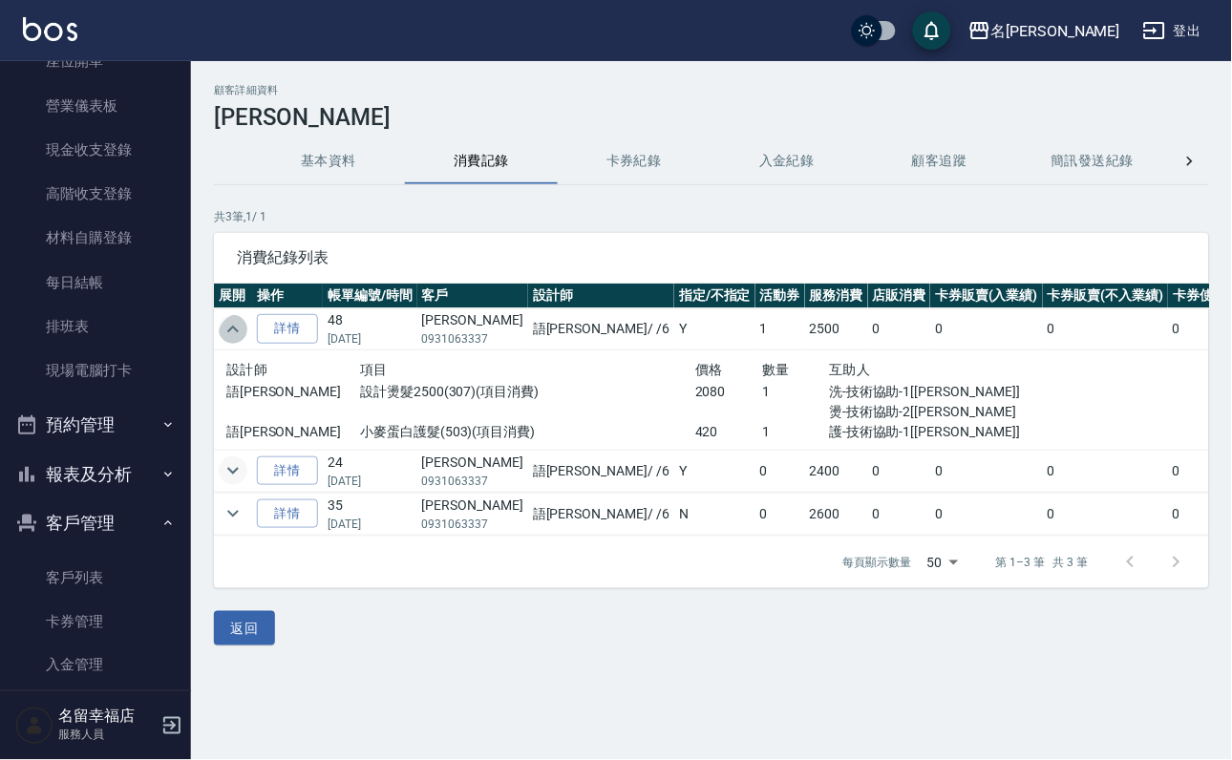
click at [235, 332] on icon "expand row" at bounding box center [232, 329] width 11 height 7
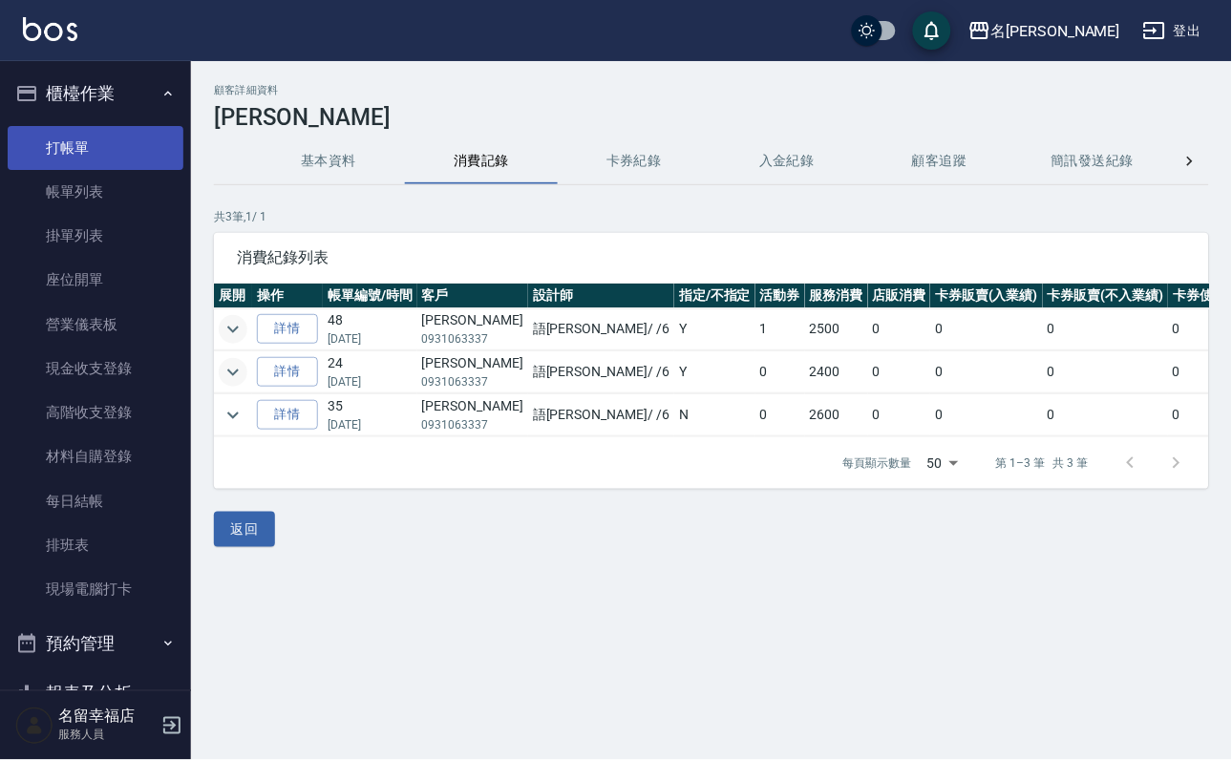
click at [121, 159] on link "打帳單" at bounding box center [96, 148] width 176 height 44
